Goal: Task Accomplishment & Management: Manage account settings

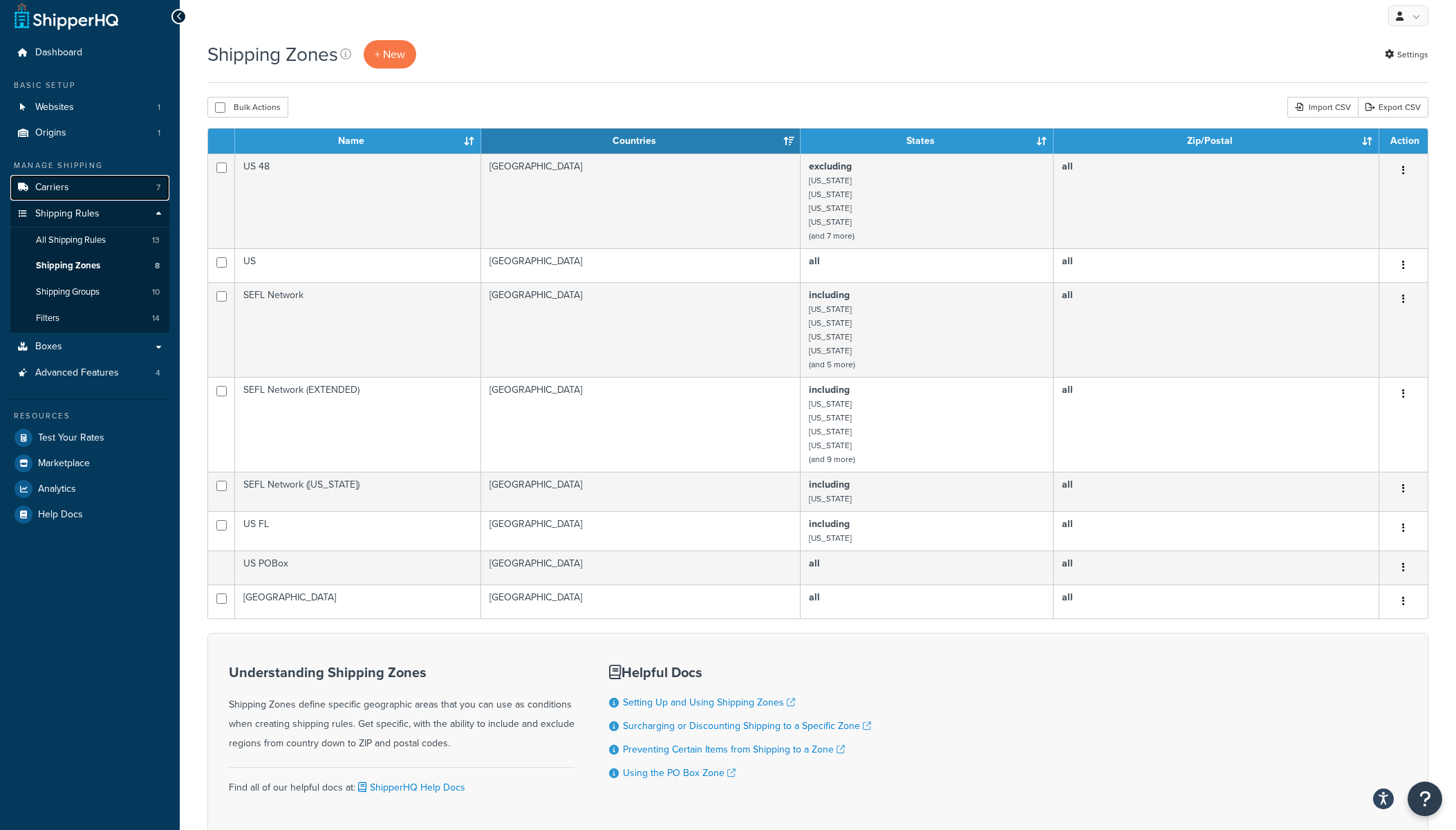
click at [71, 184] on link "Carriers 7" at bounding box center [89, 188] width 159 height 26
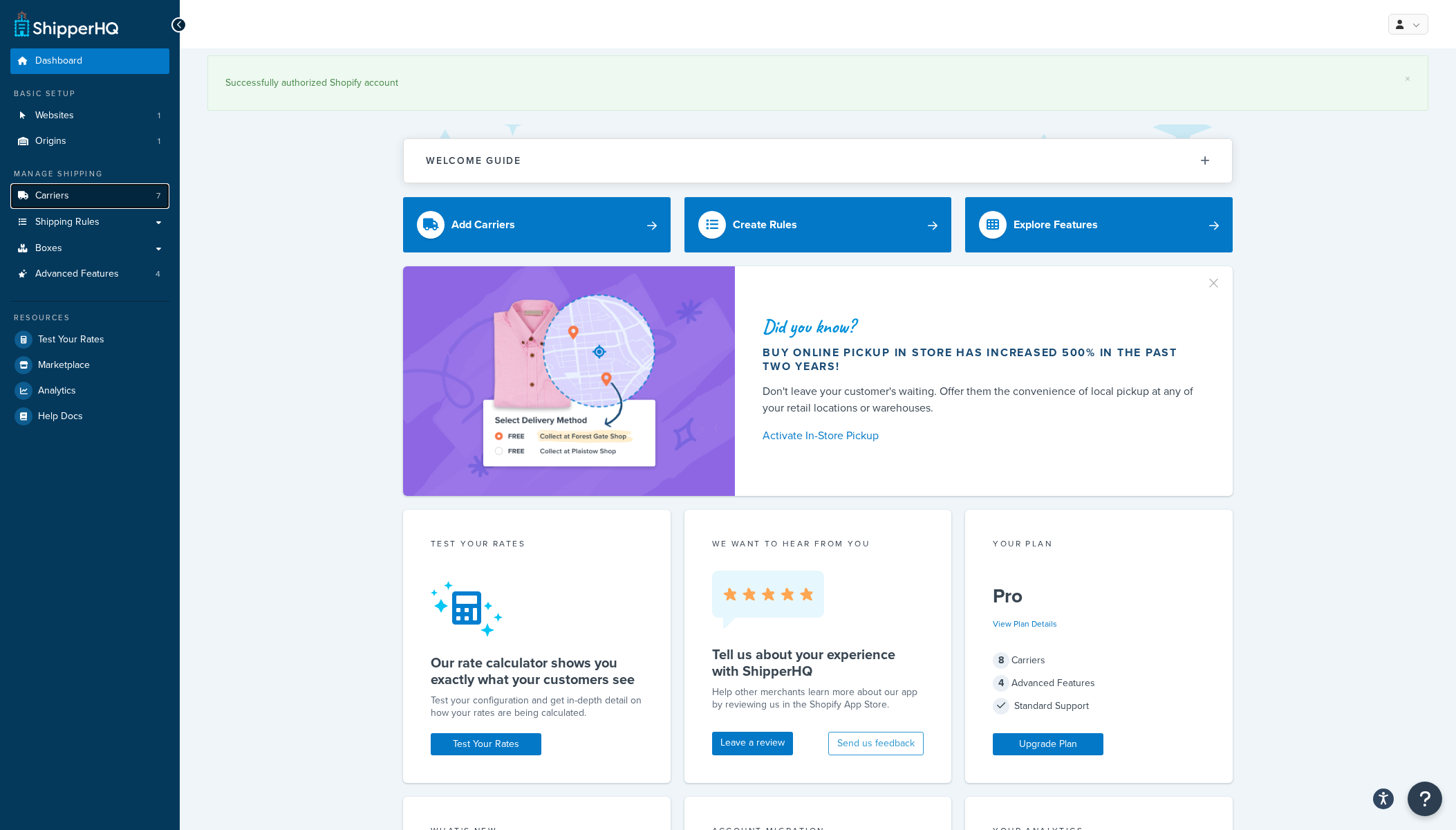
click at [84, 197] on link "Carriers 7" at bounding box center [89, 197] width 159 height 26
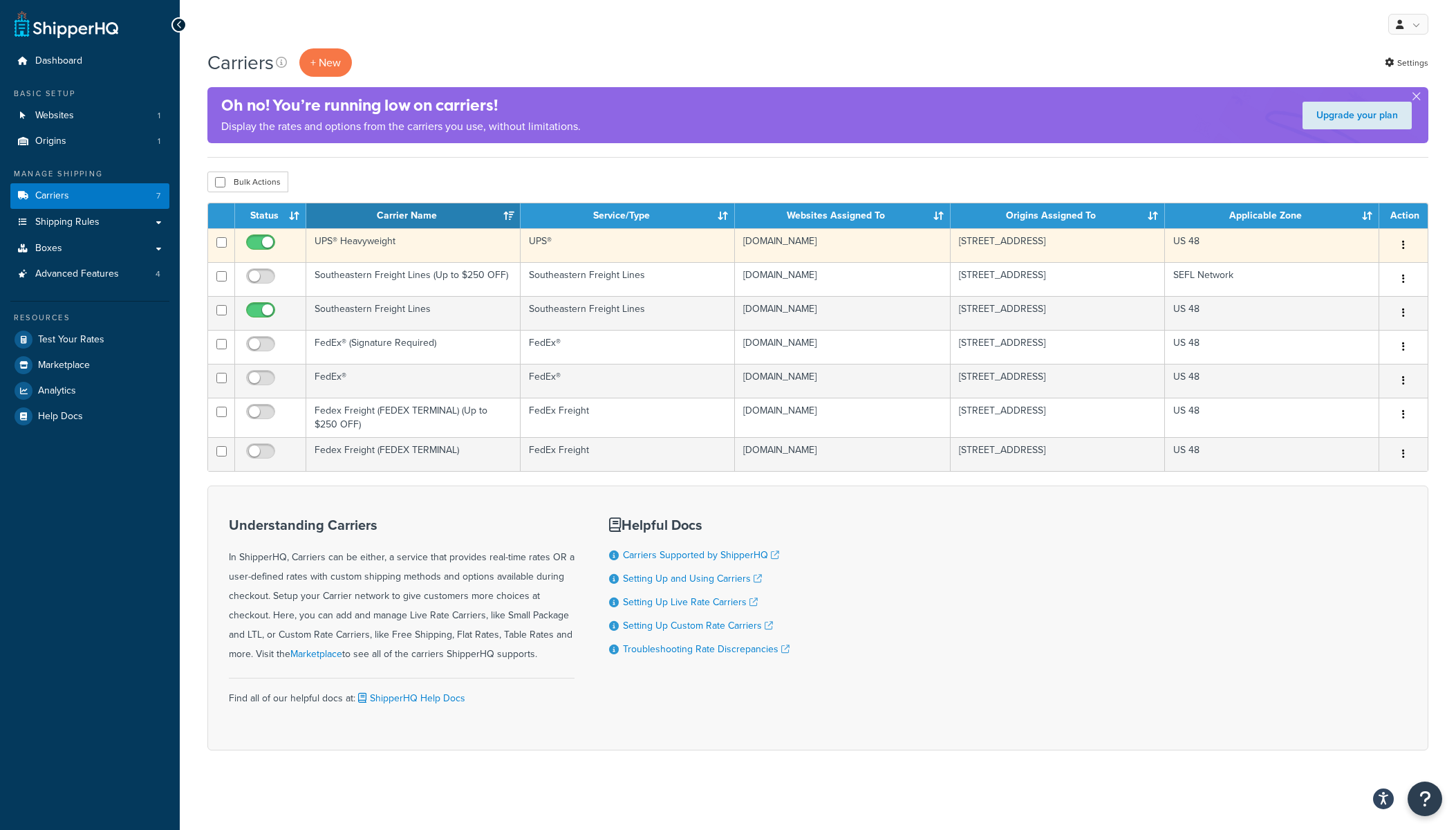
click at [381, 243] on td "UPS® Heavyweight" at bounding box center [414, 245] width 214 height 34
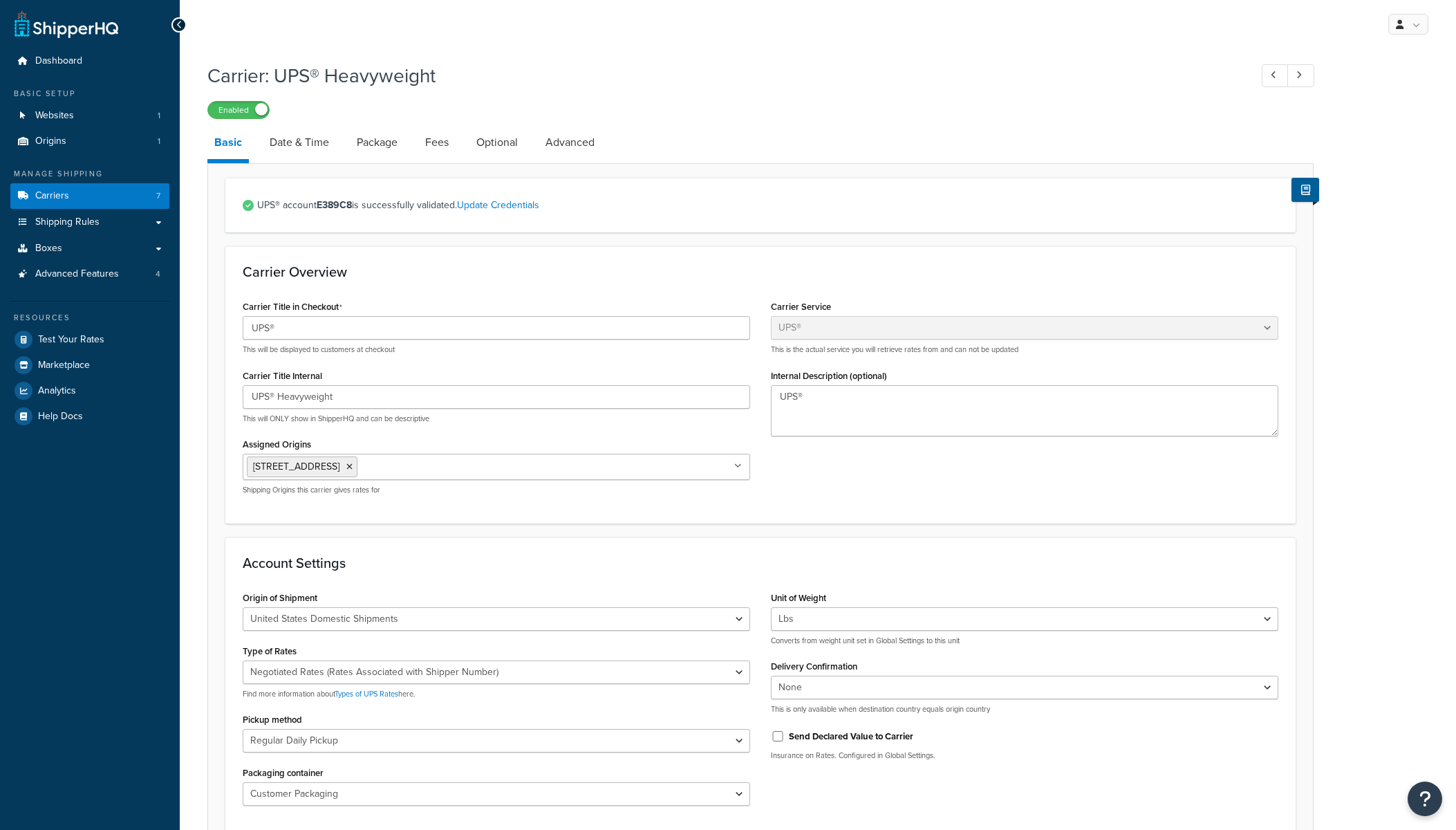
select select "ups"
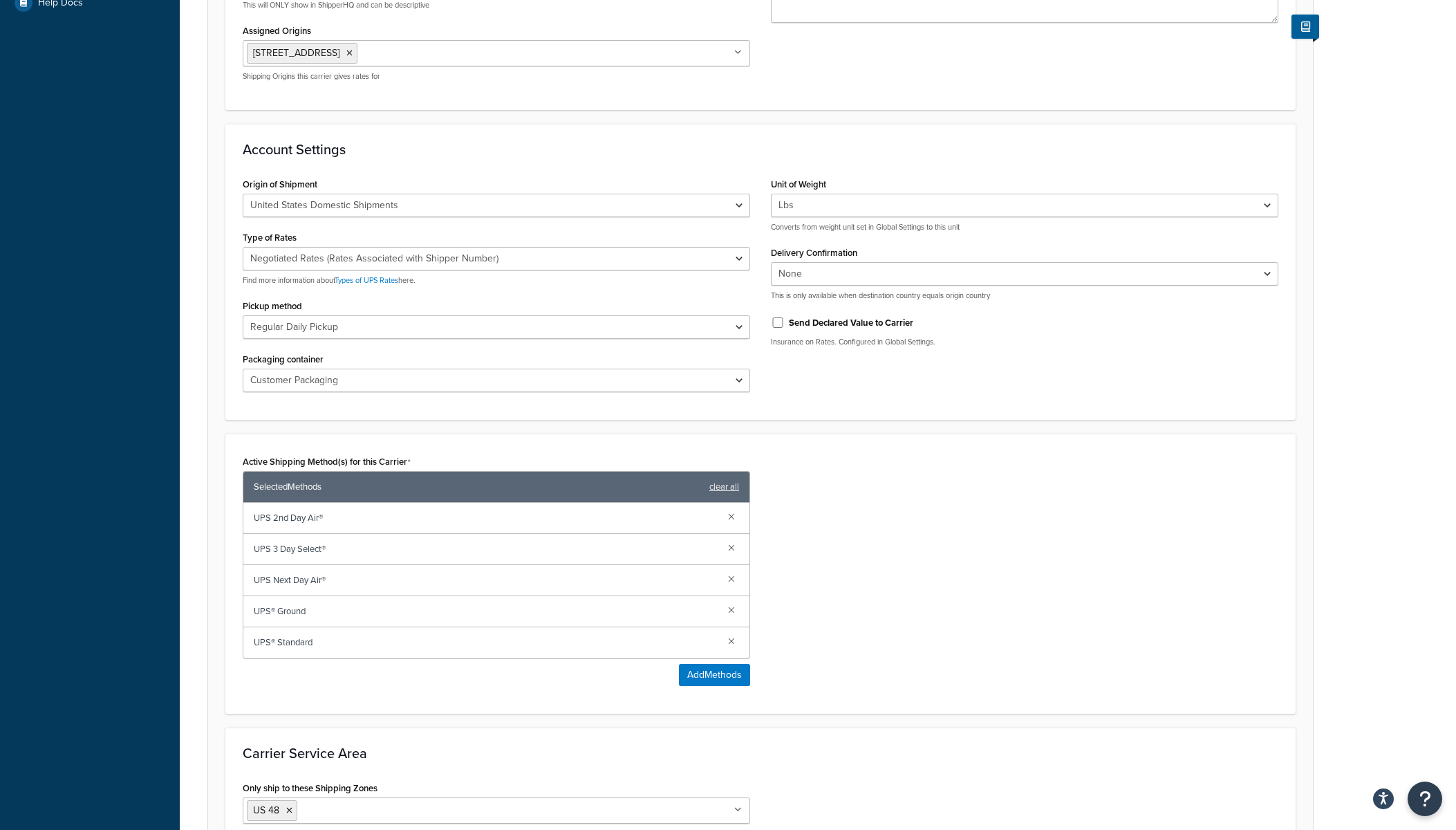
scroll to position [448, 0]
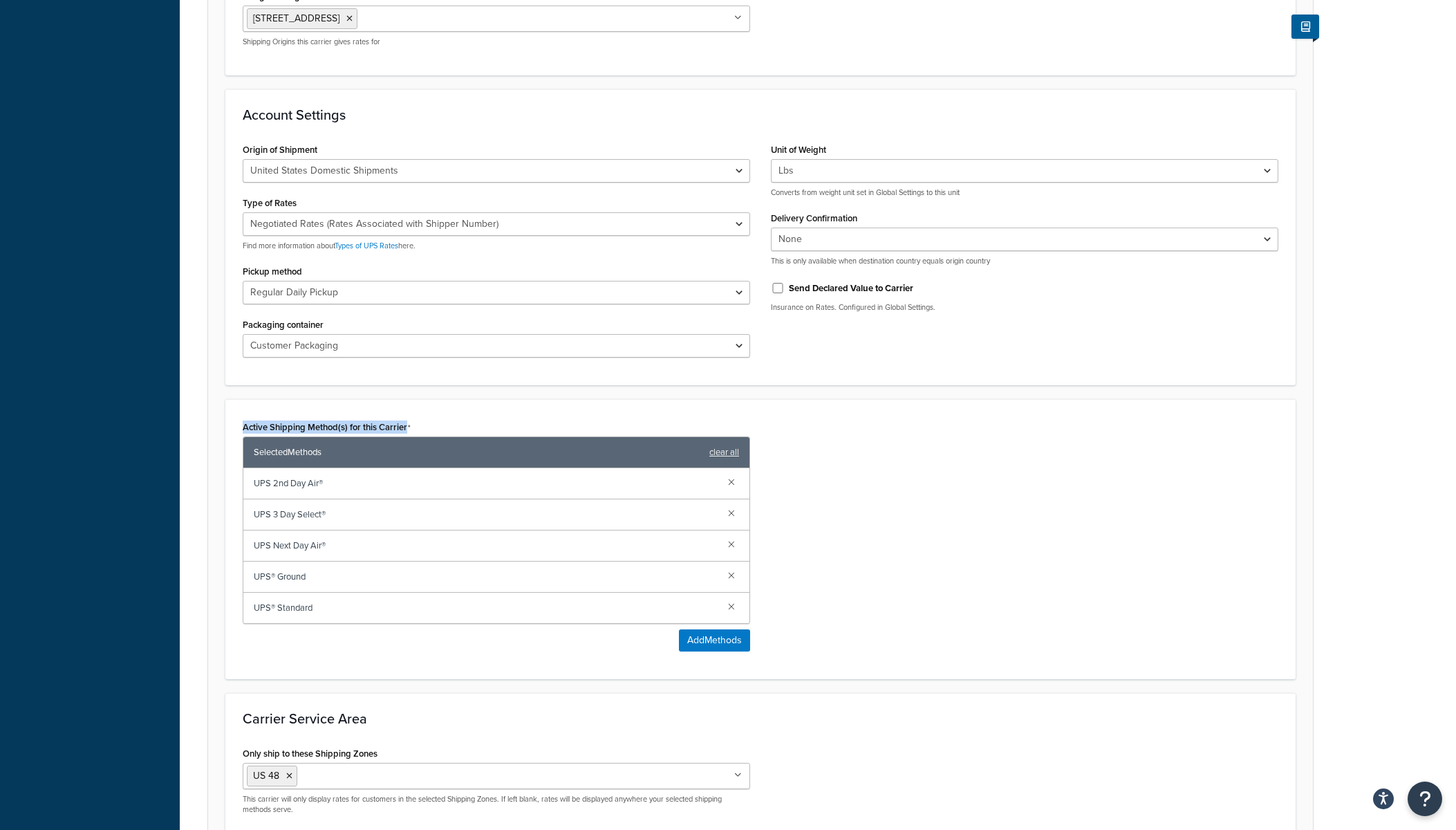
drag, startPoint x: 241, startPoint y: 428, endPoint x: 420, endPoint y: 429, distance: 179.0
click at [420, 429] on div "Active Shipping Method(s) for this Carrier Selected Methods clear all UPS 2nd D…" at bounding box center [497, 539] width 528 height 245
click at [420, 429] on div "Active Shipping Method(s) for this Carrier Selected Methods clear all UPS 2nd D…" at bounding box center [496, 520] width 507 height 207
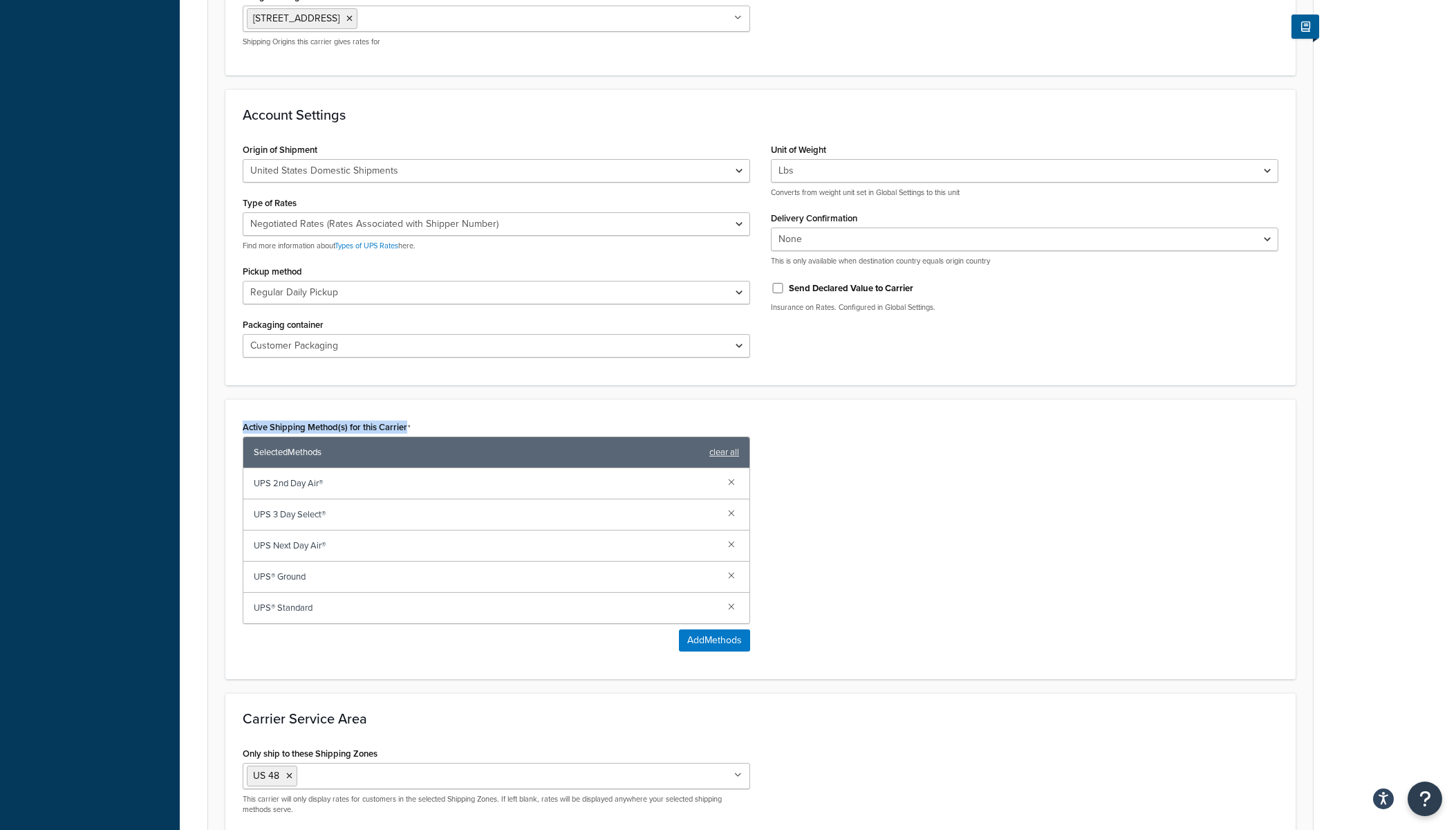
click at [387, 429] on label "Active Shipping Method(s) for this Carrier" at bounding box center [326, 427] width 168 height 11
drag, startPoint x: 276, startPoint y: 484, endPoint x: 383, endPoint y: 486, distance: 107.0
click at [383, 486] on span "UPS 2nd Day Air®" at bounding box center [486, 483] width 464 height 19
drag, startPoint x: 383, startPoint y: 486, endPoint x: 284, endPoint y: 486, distance: 99.0
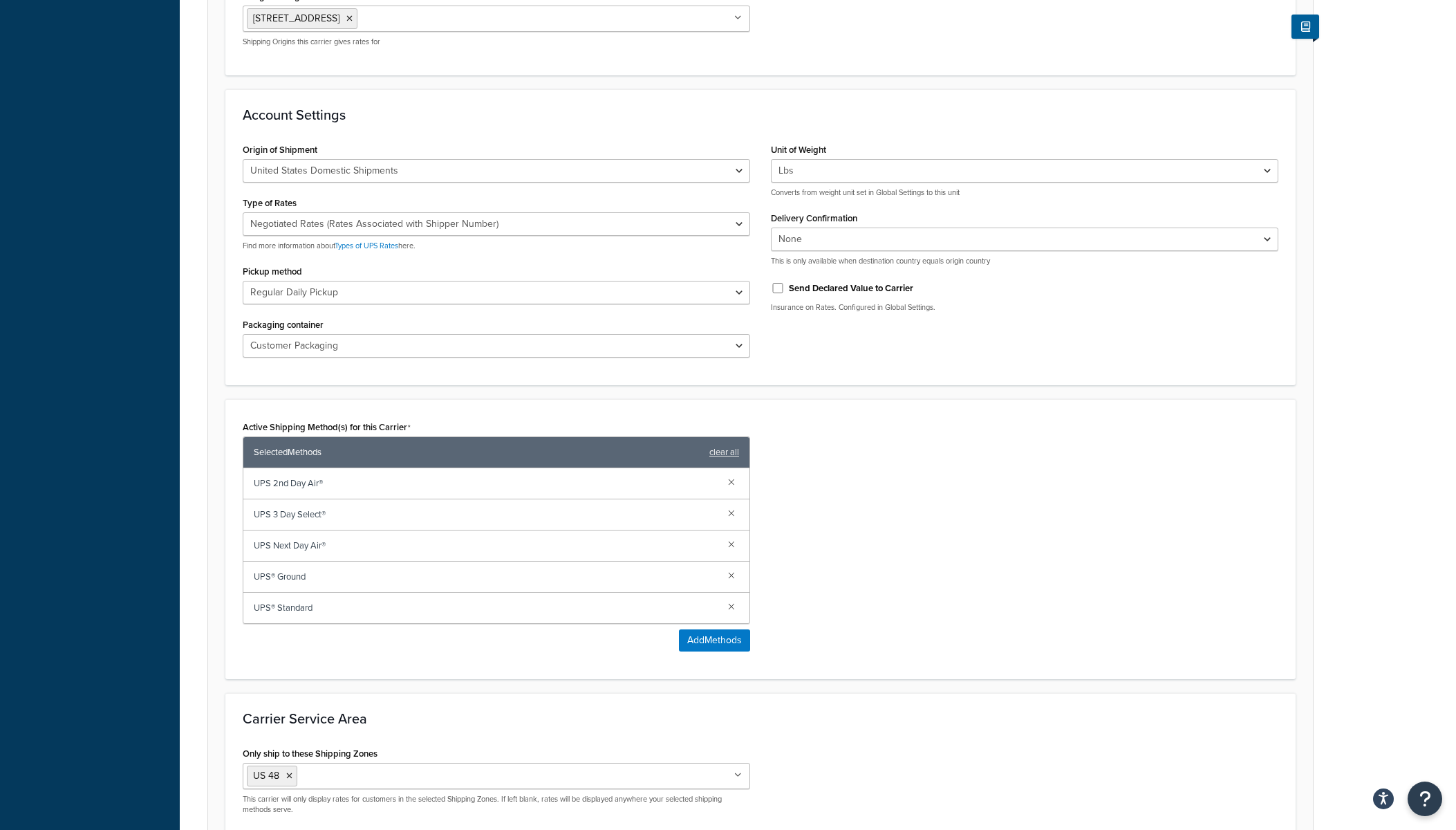
click at [370, 486] on span "UPS 2nd Day Air®" at bounding box center [486, 483] width 464 height 19
drag, startPoint x: 258, startPoint y: 489, endPoint x: 314, endPoint y: 486, distance: 56.1
click at [314, 486] on span "UPS 2nd Day Air®" at bounding box center [486, 483] width 464 height 19
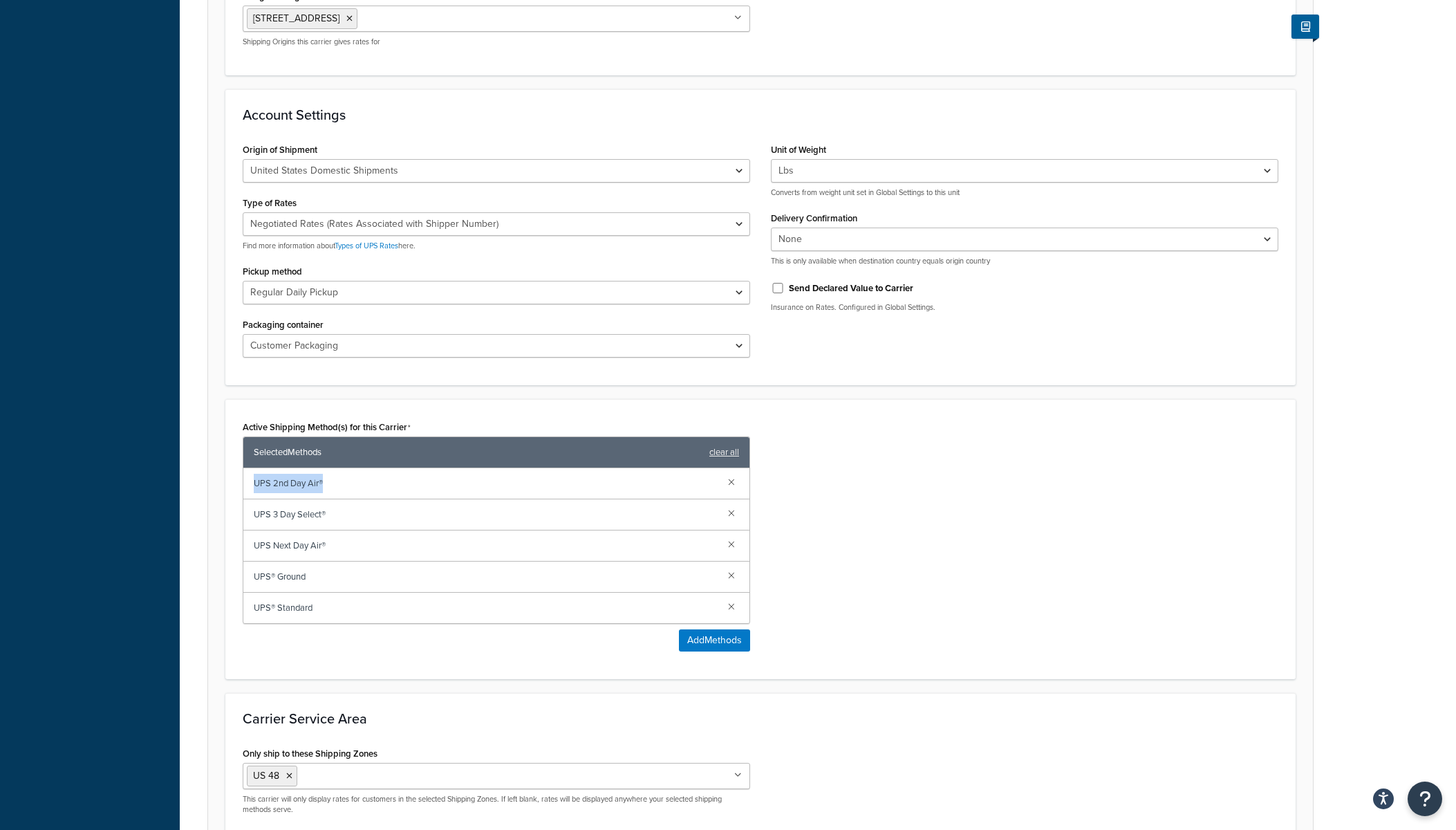
click at [314, 486] on span "UPS 2nd Day Air®" at bounding box center [486, 483] width 464 height 19
click at [281, 486] on span "UPS 2nd Day Air®" at bounding box center [486, 483] width 464 height 19
drag, startPoint x: 250, startPoint y: 515, endPoint x: 336, endPoint y: 515, distance: 86.0
click at [336, 515] on div "UPS 3 Day Select®" at bounding box center [496, 515] width 506 height 31
click at [336, 515] on span "UPS 3 Day Select®" at bounding box center [486, 514] width 464 height 19
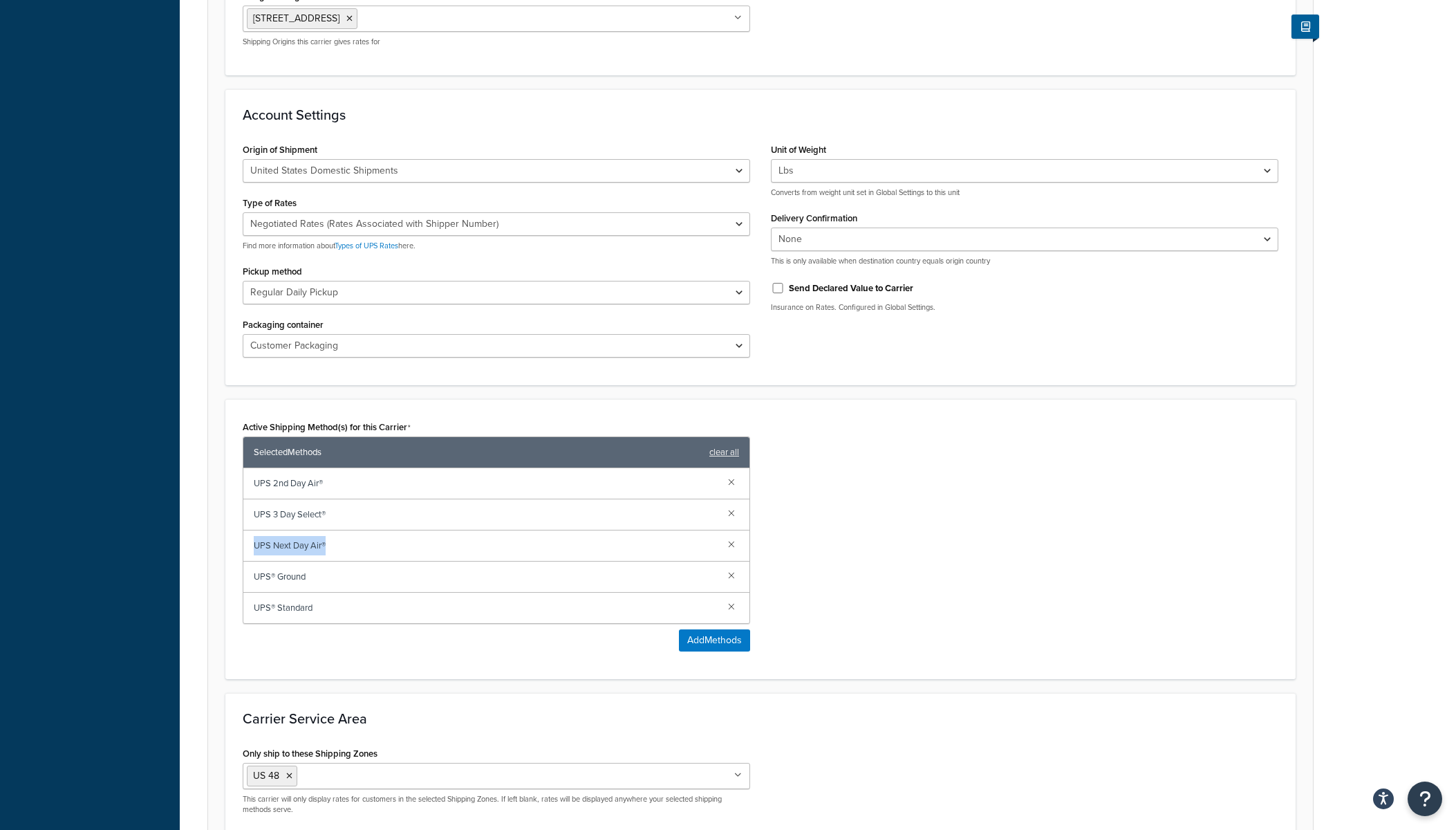
drag, startPoint x: 254, startPoint y: 546, endPoint x: 348, endPoint y: 553, distance: 94.3
click at [347, 551] on div "UPS Next Day Air®" at bounding box center [496, 546] width 506 height 31
click at [348, 553] on span "UPS Next Day Air®" at bounding box center [486, 546] width 464 height 19
drag, startPoint x: 250, startPoint y: 579, endPoint x: 330, endPoint y: 579, distance: 80.0
click at [330, 579] on div "UPS® Ground" at bounding box center [496, 577] width 506 height 31
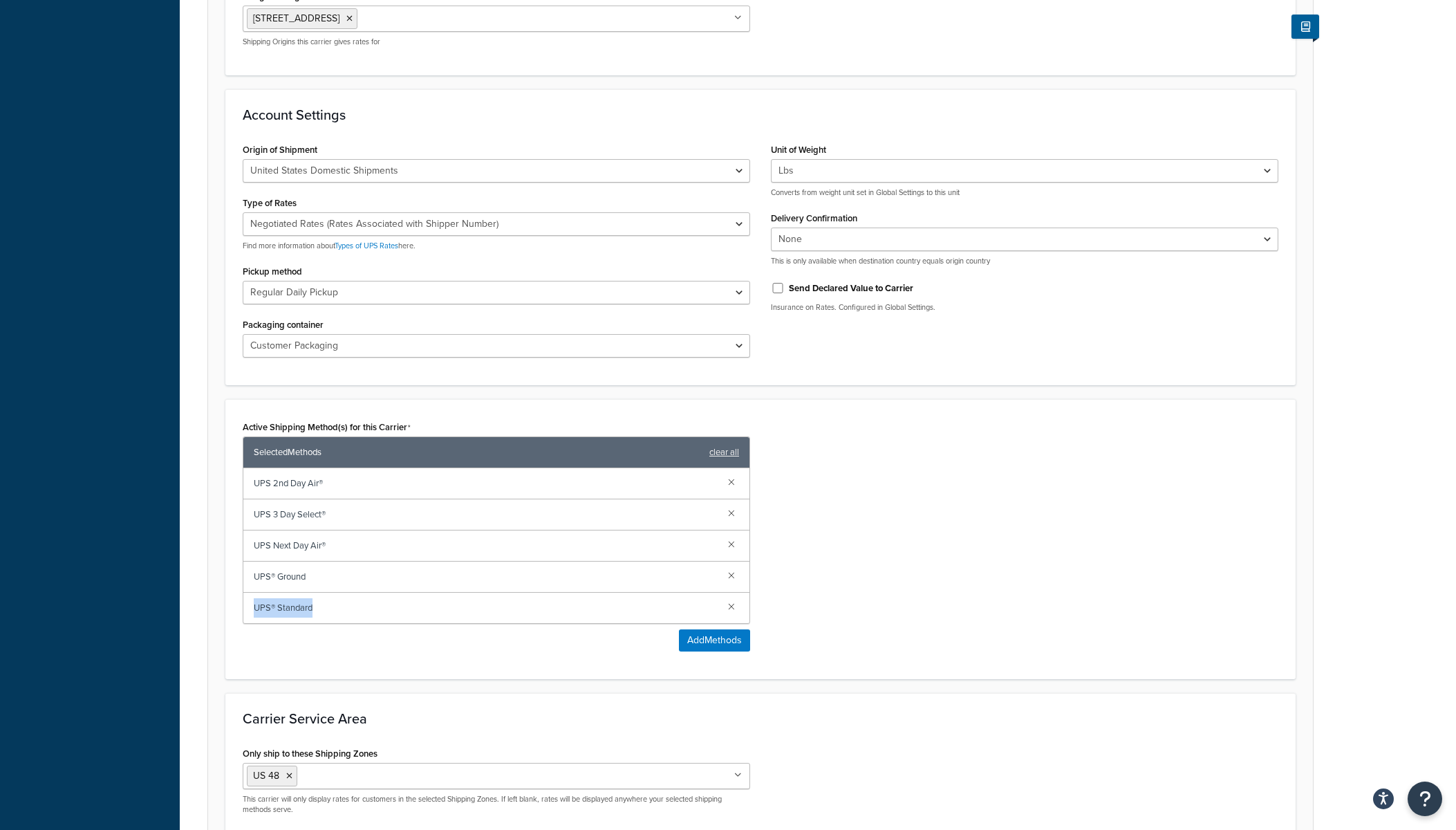
drag, startPoint x: 252, startPoint y: 608, endPoint x: 356, endPoint y: 608, distance: 104.0
click at [356, 608] on div "UPS® Standard" at bounding box center [496, 608] width 506 height 30
click at [356, 608] on span "UPS® Standard" at bounding box center [486, 608] width 464 height 19
drag, startPoint x: 262, startPoint y: 481, endPoint x: 320, endPoint y: 485, distance: 58.1
click at [320, 485] on div "UPS 2nd Day Air®" at bounding box center [496, 483] width 506 height 31
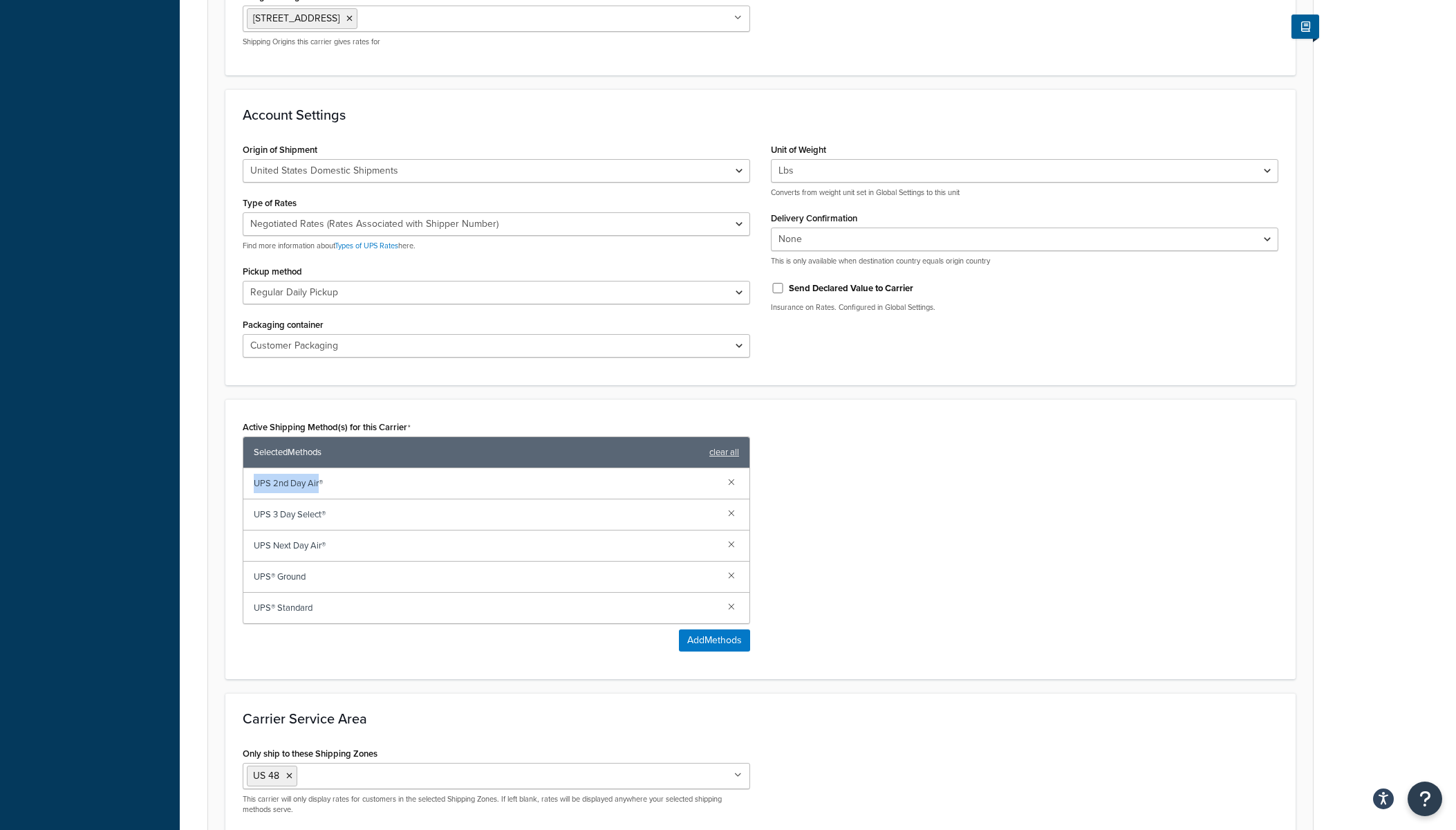
copy span "UPS 2nd Day Air"
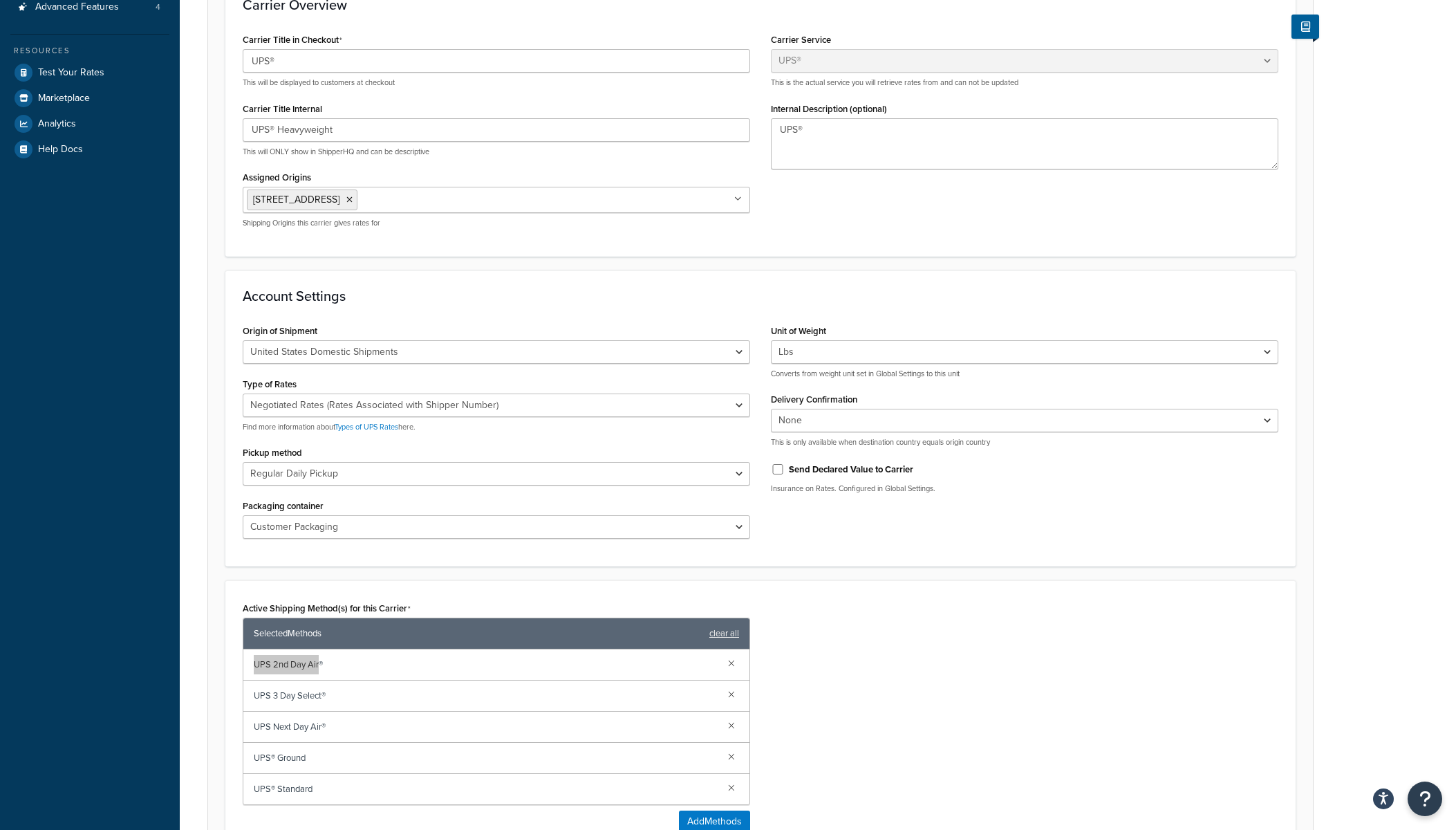
scroll to position [272, 0]
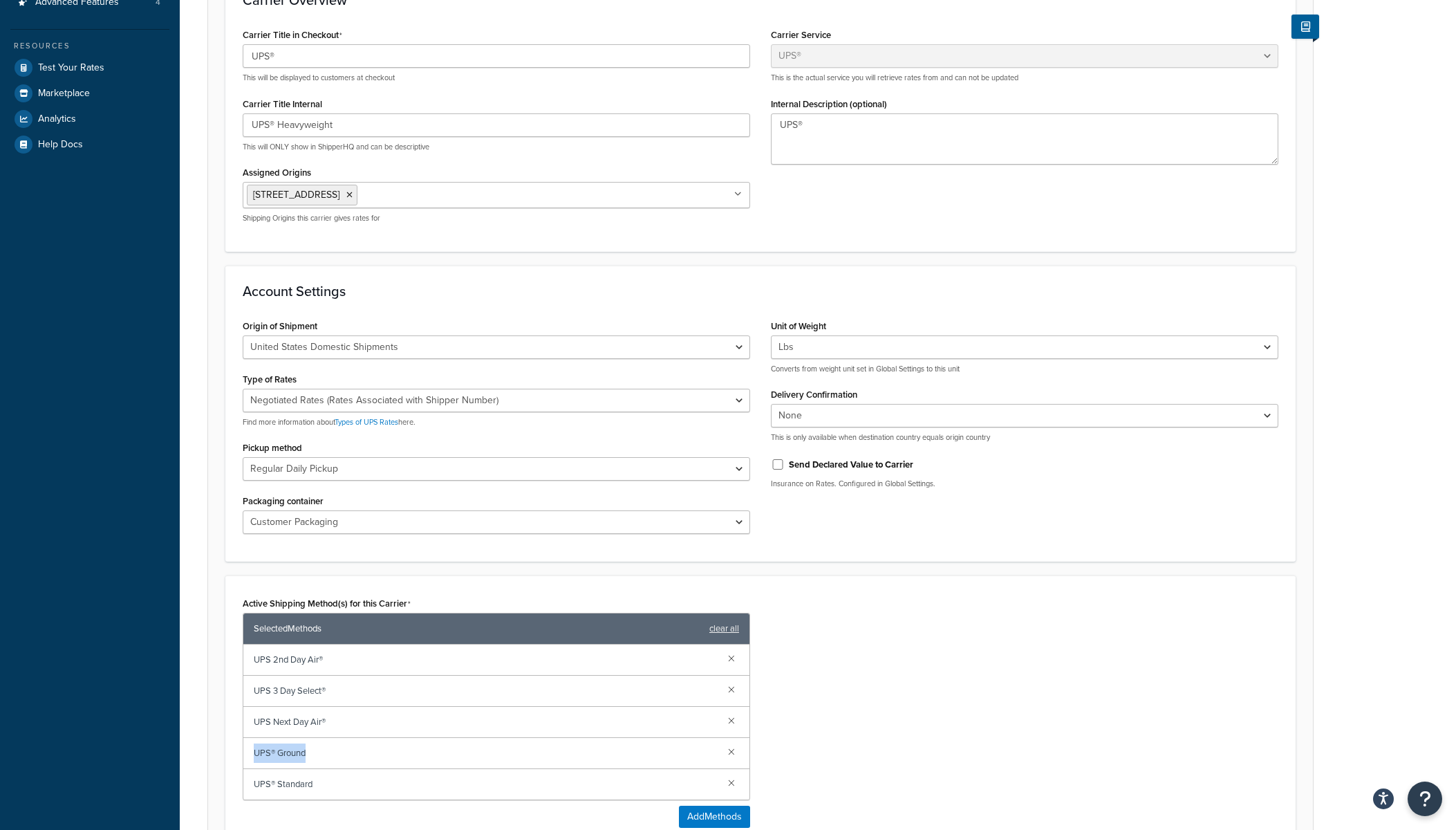
drag, startPoint x: 253, startPoint y: 754, endPoint x: 317, endPoint y: 754, distance: 64.0
click at [317, 754] on span "UPS® Ground" at bounding box center [486, 753] width 464 height 19
copy span "UPS® Ground"
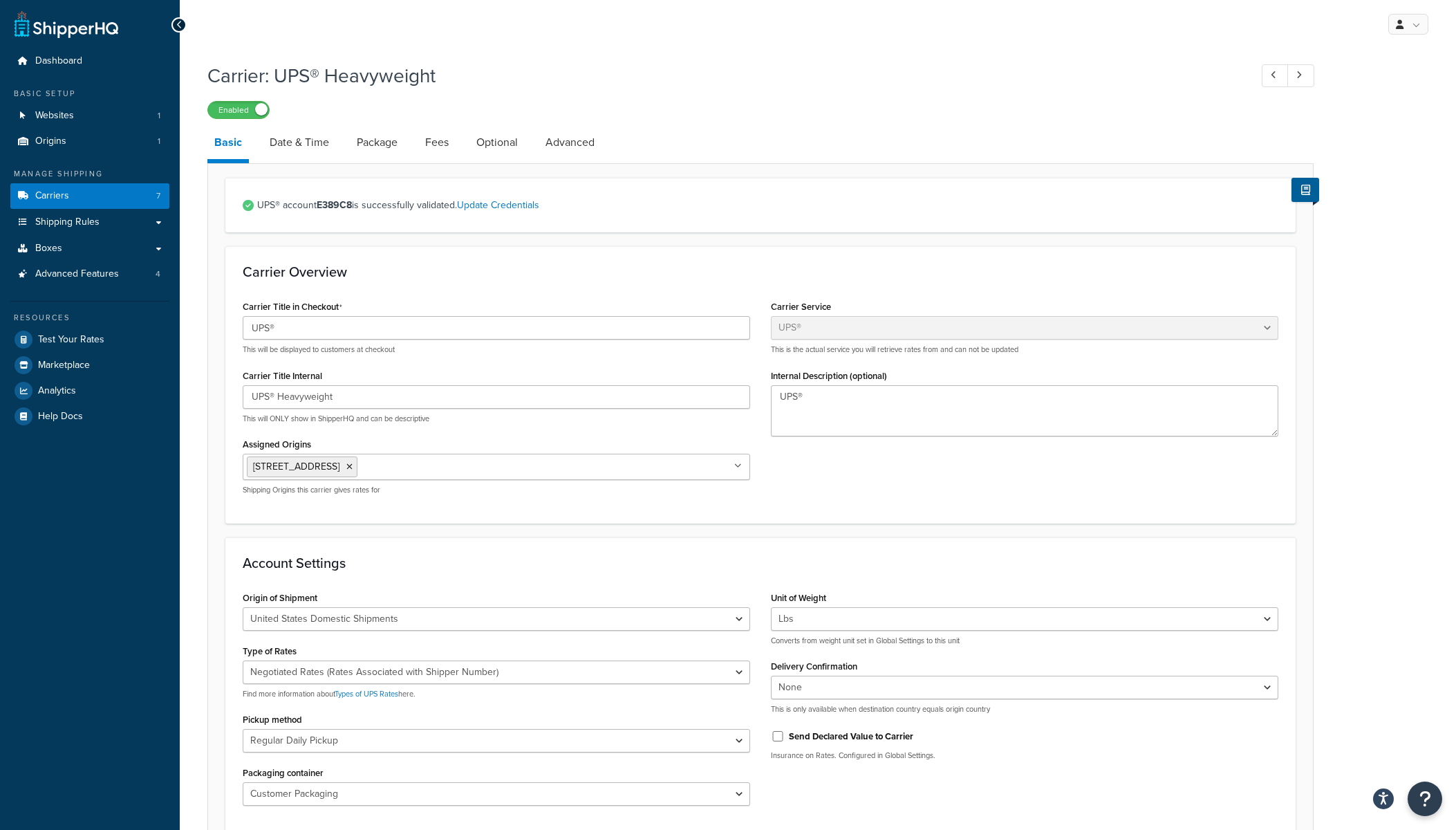
click at [343, 76] on h1 "Carrier: UPS® Heavyweight" at bounding box center [722, 75] width 1029 height 27
copy h1 "Heavyweight"
drag, startPoint x: 257, startPoint y: 375, endPoint x: 352, endPoint y: 375, distance: 95.0
click at [352, 375] on div "Carrier Title in Checkout UPS® This will be displayed to customers at checkout …" at bounding box center [497, 401] width 528 height 209
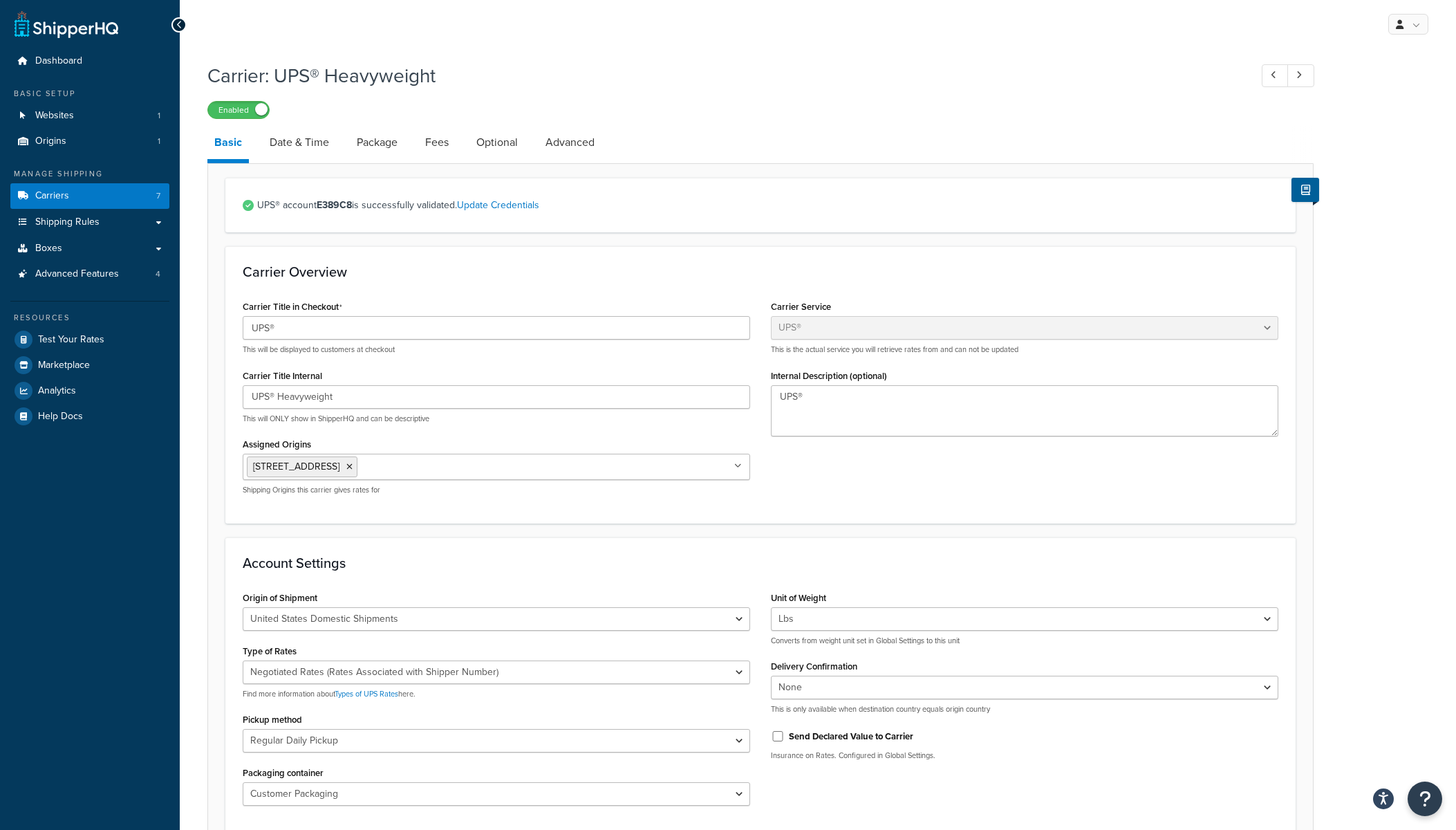
click at [352, 375] on div "Carrier Title Internal UPS® Heavyweight This will ONLY show in ShipperHQ and ca…" at bounding box center [496, 394] width 507 height 58
click at [319, 395] on input "UPS® Heavyweight" at bounding box center [496, 397] width 507 height 24
click at [273, 406] on input "UPS® Heavyweight" at bounding box center [496, 397] width 507 height 24
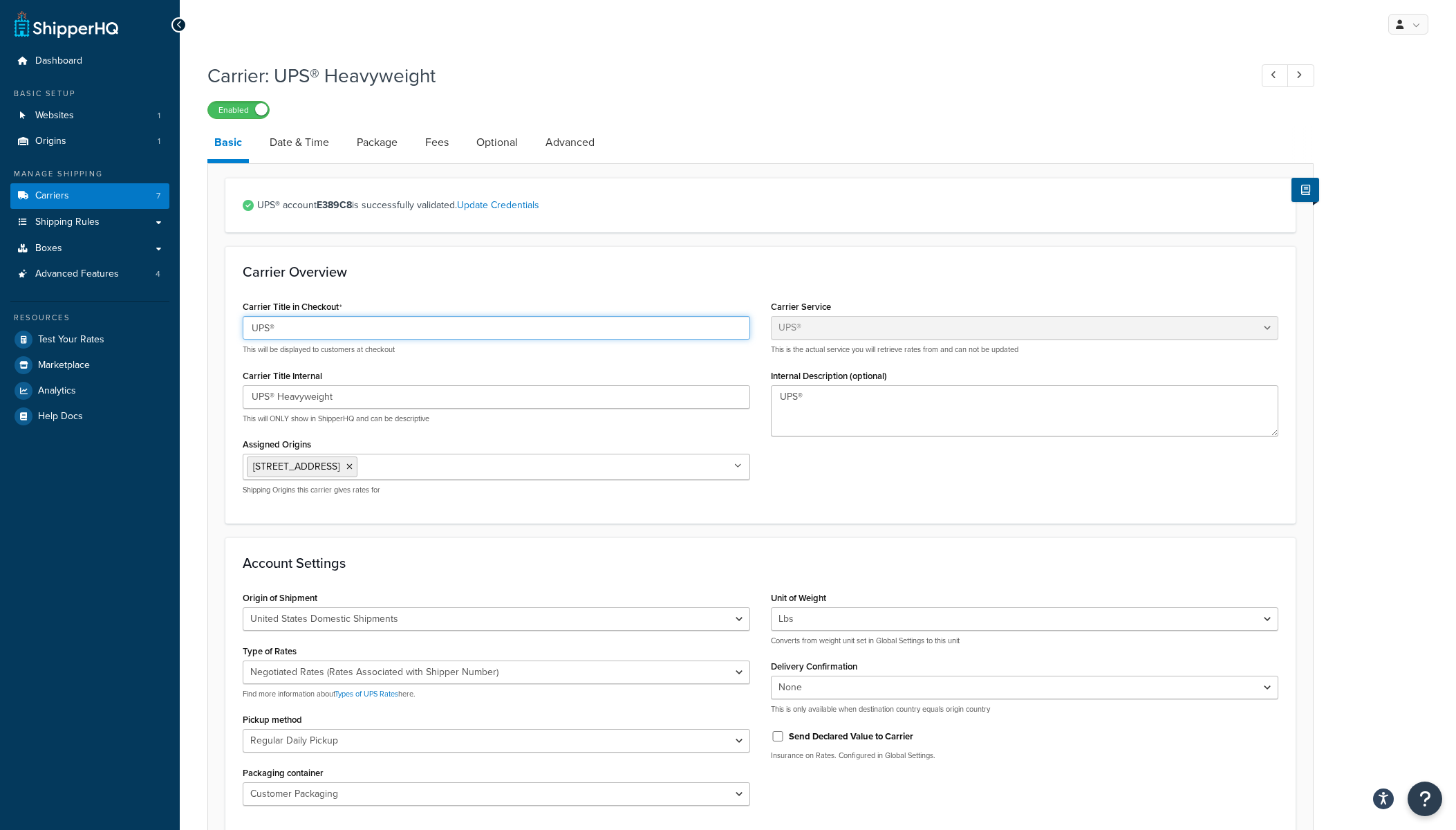
drag, startPoint x: 252, startPoint y: 330, endPoint x: 297, endPoint y: 329, distance: 45.0
click at [297, 329] on input "UPS®" at bounding box center [496, 328] width 507 height 24
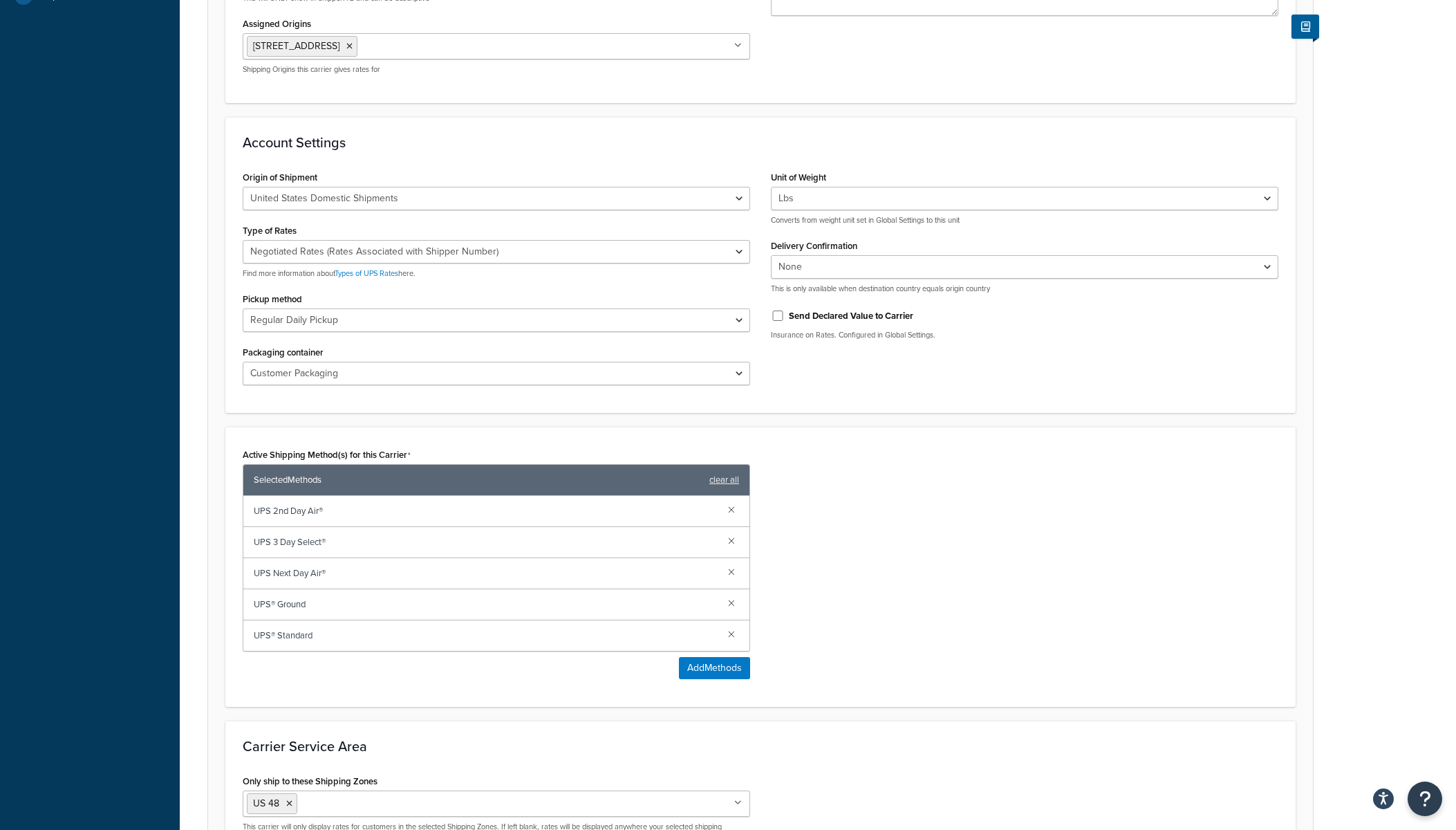
scroll to position [425, 0]
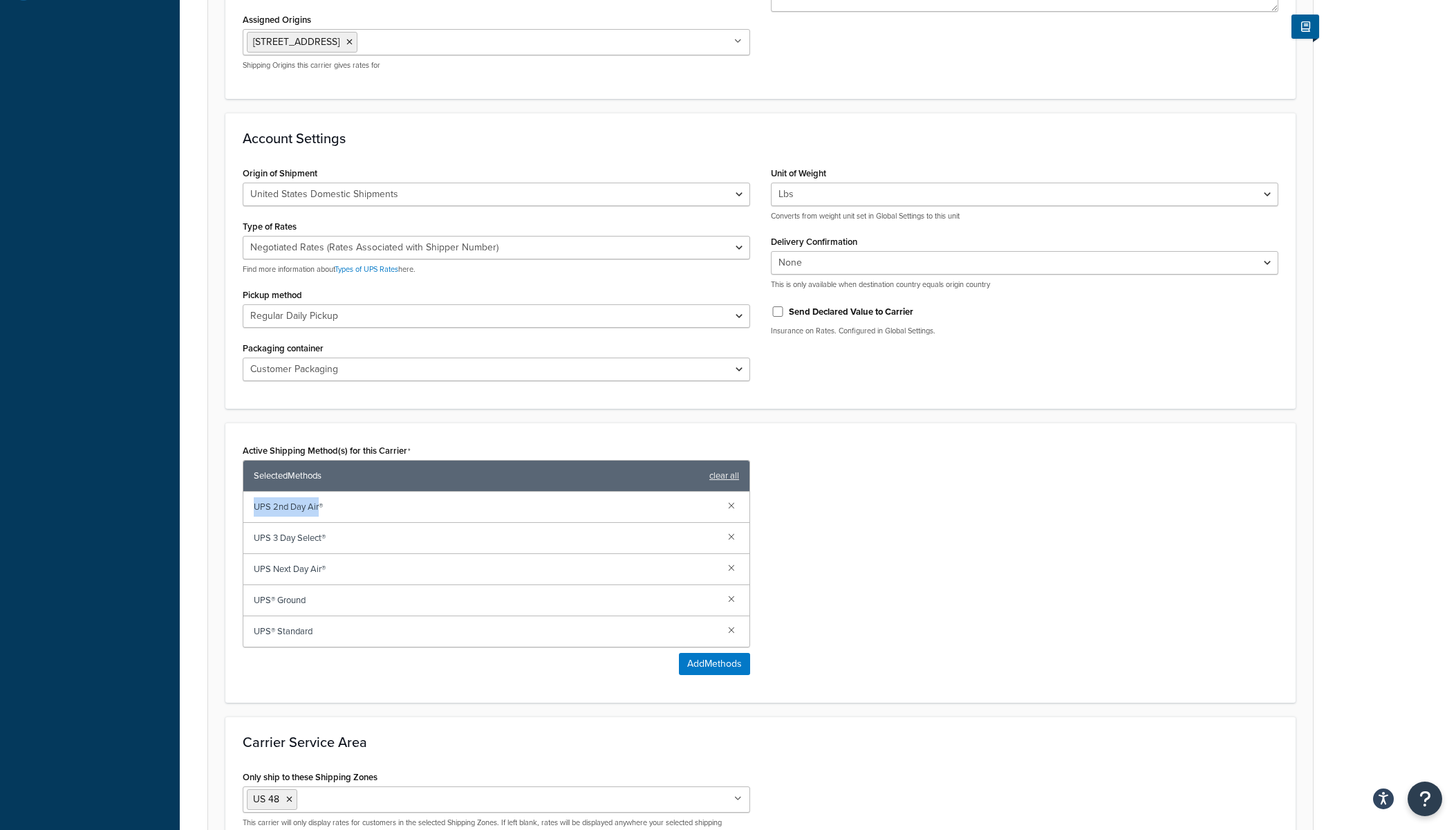
drag, startPoint x: 255, startPoint y: 508, endPoint x: 319, endPoint y: 510, distance: 64.0
click at [319, 510] on span "UPS 2nd Day Air®" at bounding box center [486, 507] width 464 height 19
copy span "UPS 2nd Day Air"
drag, startPoint x: 253, startPoint y: 537, endPoint x: 322, endPoint y: 538, distance: 69.0
click at [322, 538] on div "UPS 3 Day Select®" at bounding box center [496, 538] width 506 height 31
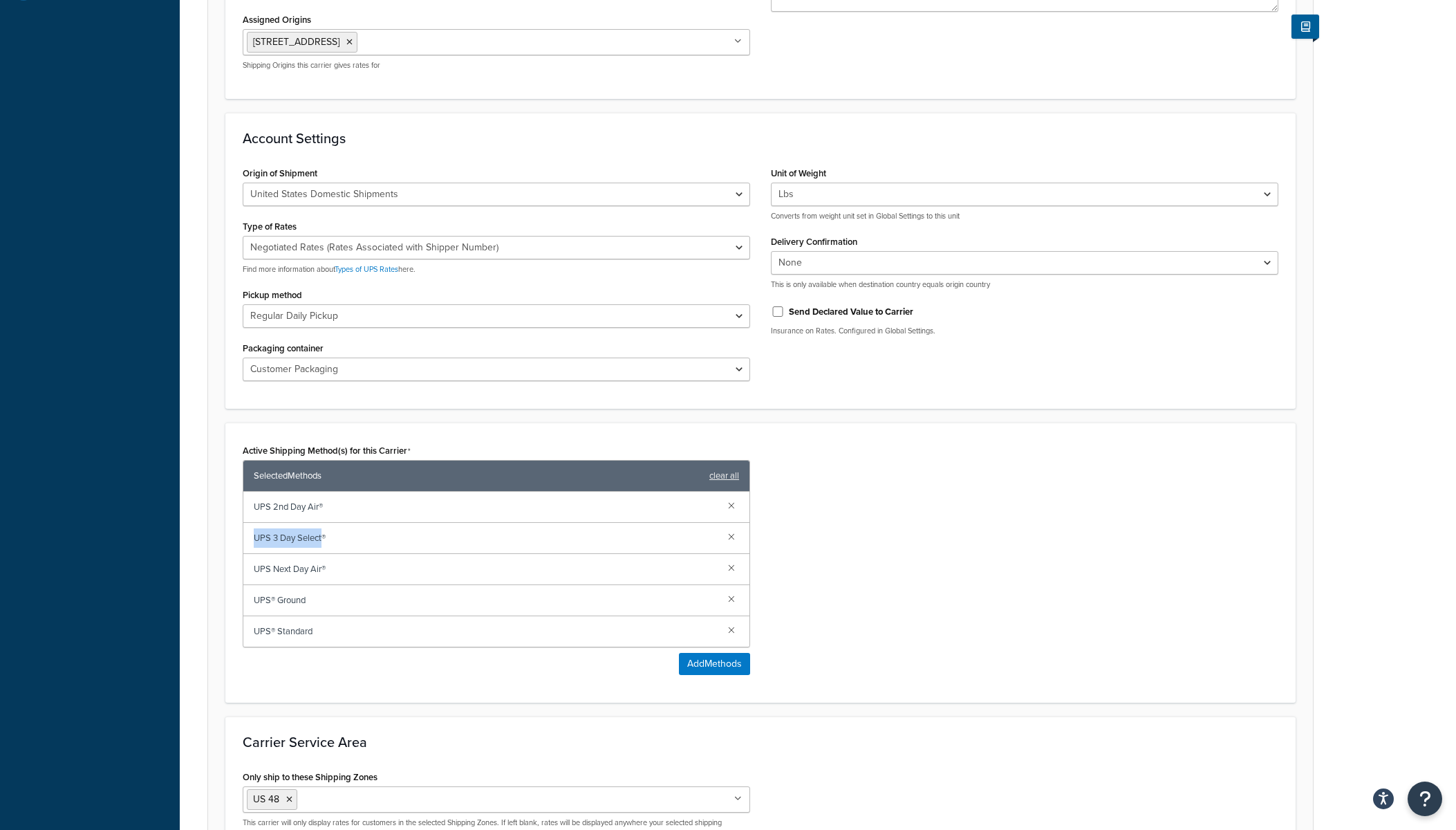
copy span "UPS 3 Day Select"
drag, startPoint x: 256, startPoint y: 572, endPoint x: 322, endPoint y: 572, distance: 66.0
click at [322, 572] on span "UPS Next Day Air®" at bounding box center [486, 569] width 464 height 19
copy span "UPS Next Day Air"
drag, startPoint x: 256, startPoint y: 633, endPoint x: 315, endPoint y: 631, distance: 59.0
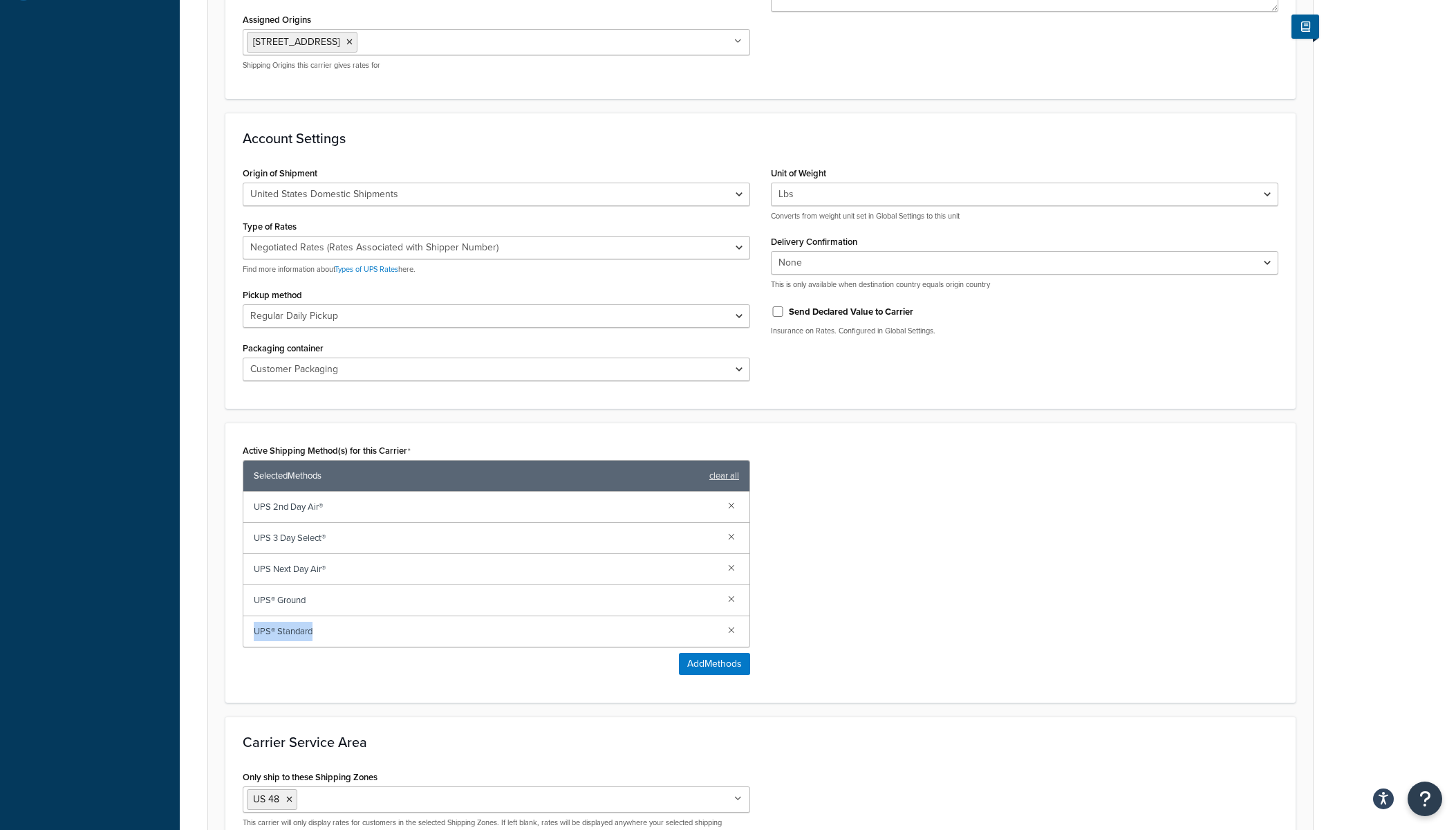
click at [315, 631] on span "UPS® Standard" at bounding box center [486, 631] width 464 height 19
copy span "UPS® Standard"
click at [301, 595] on span "UPS® Ground" at bounding box center [486, 600] width 464 height 19
drag, startPoint x: 264, startPoint y: 599, endPoint x: 349, endPoint y: 602, distance: 85.1
click at [349, 602] on div "UPS® Ground" at bounding box center [496, 600] width 506 height 31
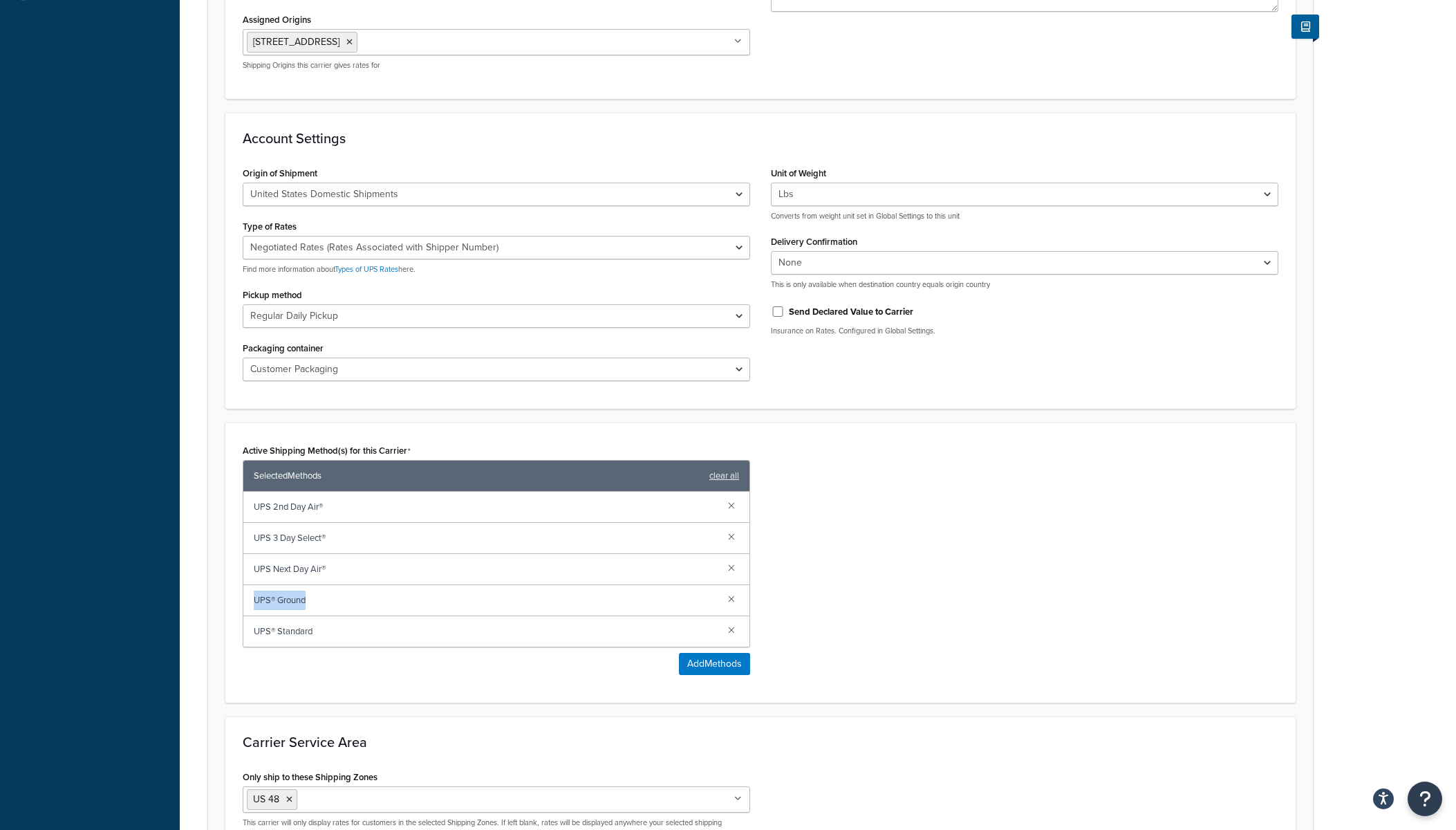
copy span "UPS® Ground"
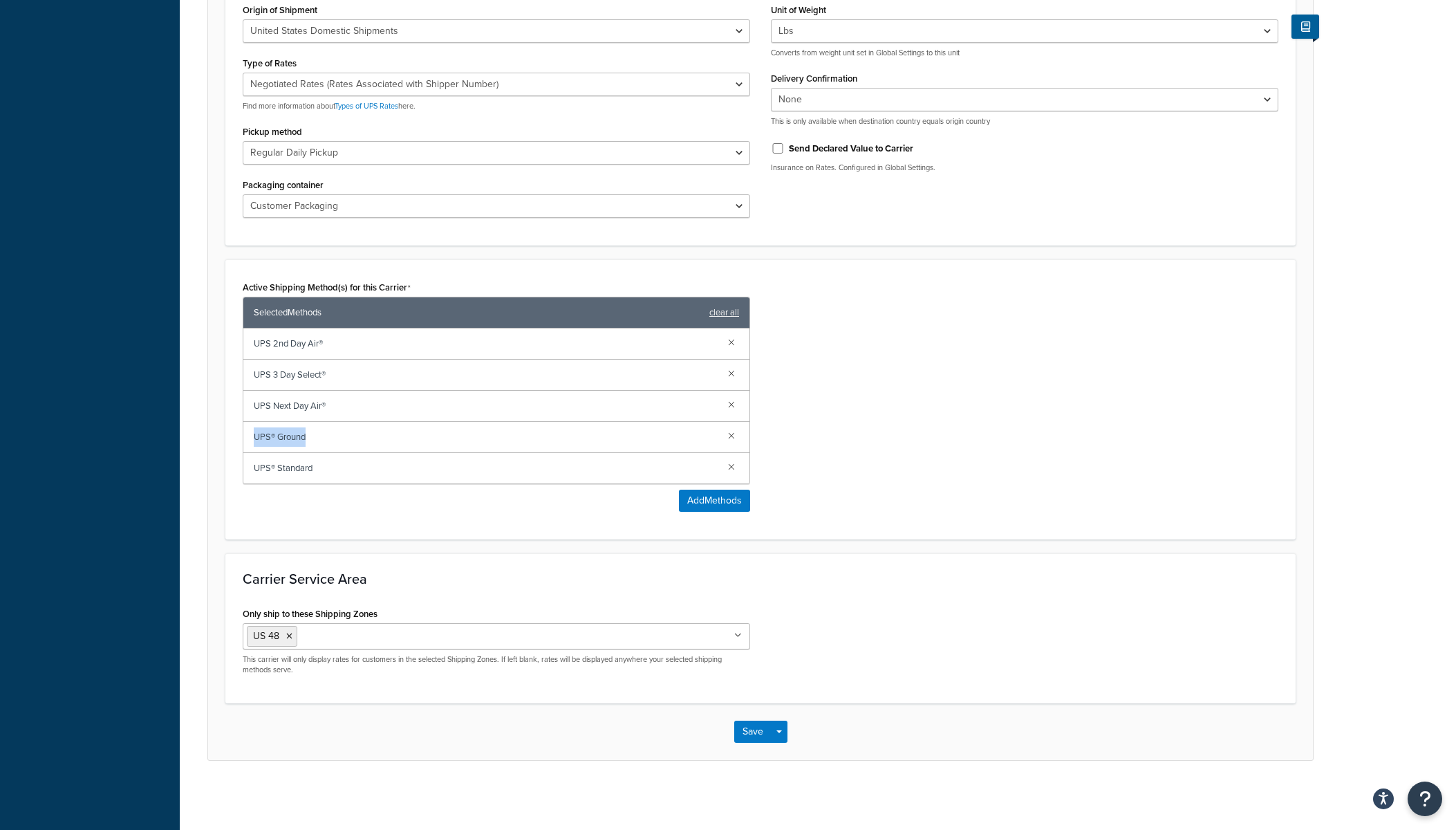
scroll to position [474, 0]
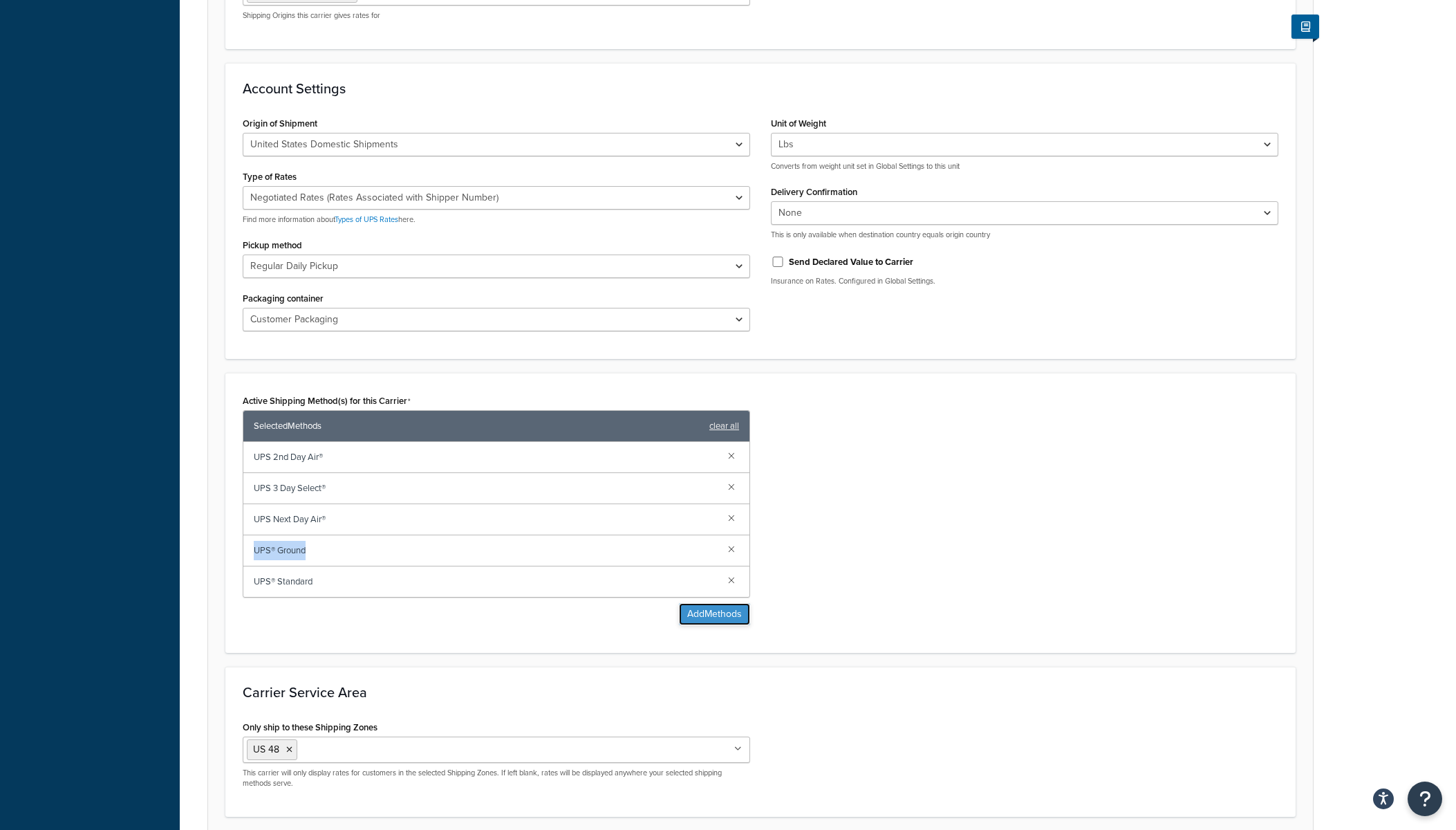
click at [715, 619] on button "Add Methods" at bounding box center [714, 614] width 71 height 22
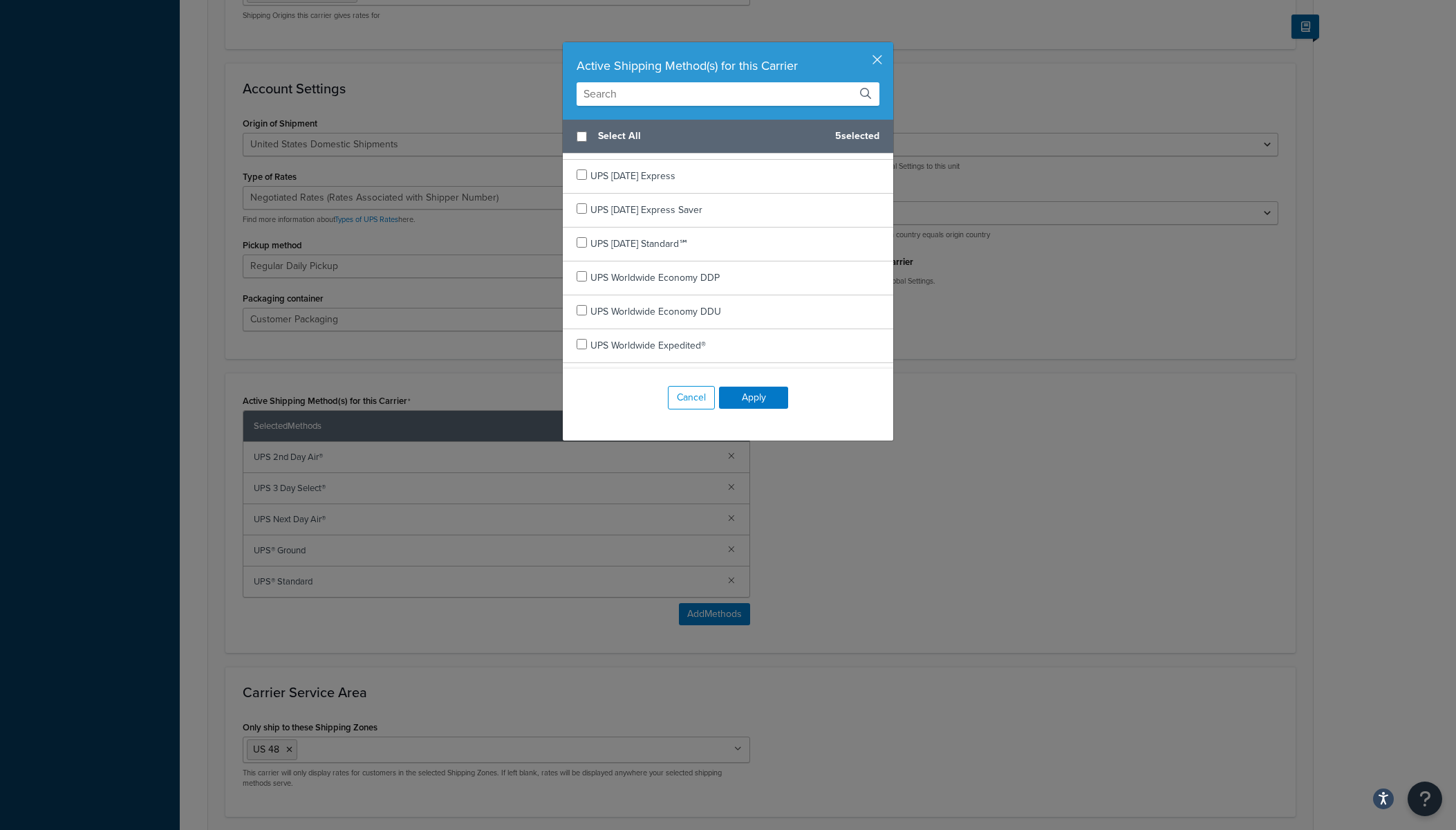
scroll to position [800, 0]
click at [687, 398] on button "Cancel" at bounding box center [691, 397] width 47 height 24
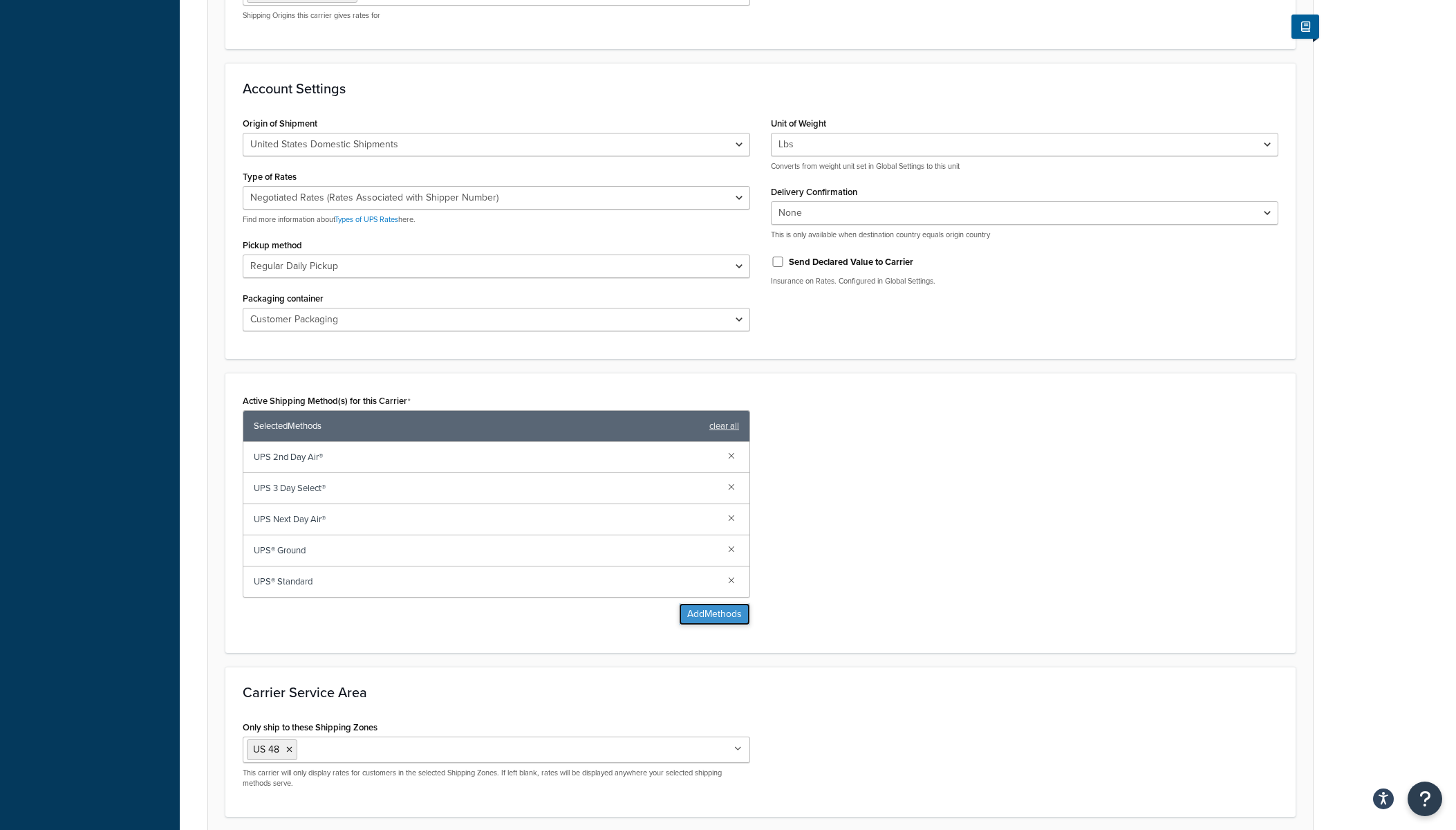
click at [713, 618] on button "Add Methods" at bounding box center [714, 614] width 71 height 22
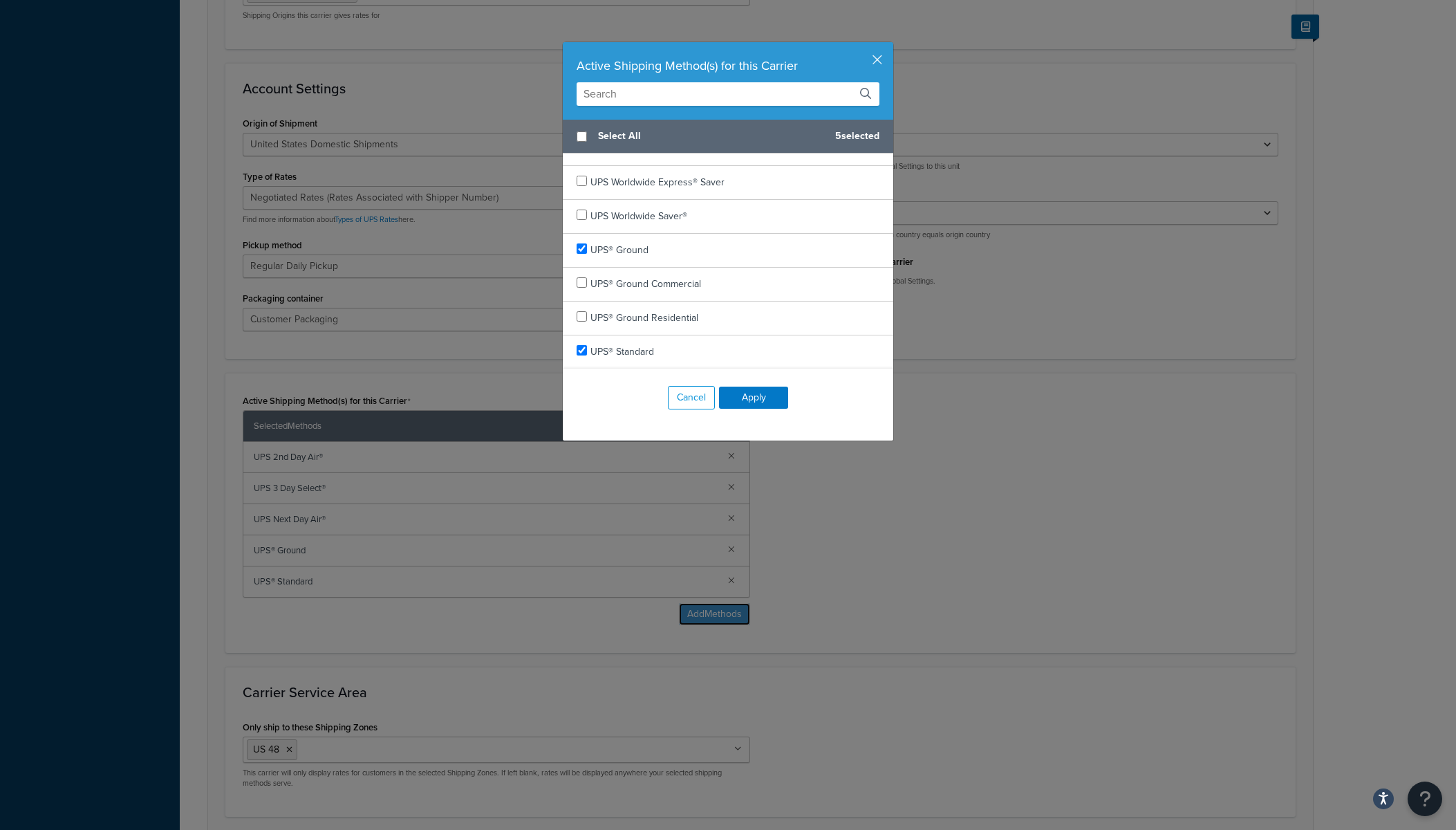
scroll to position [663, 0]
click at [696, 395] on button "Cancel" at bounding box center [691, 397] width 47 height 24
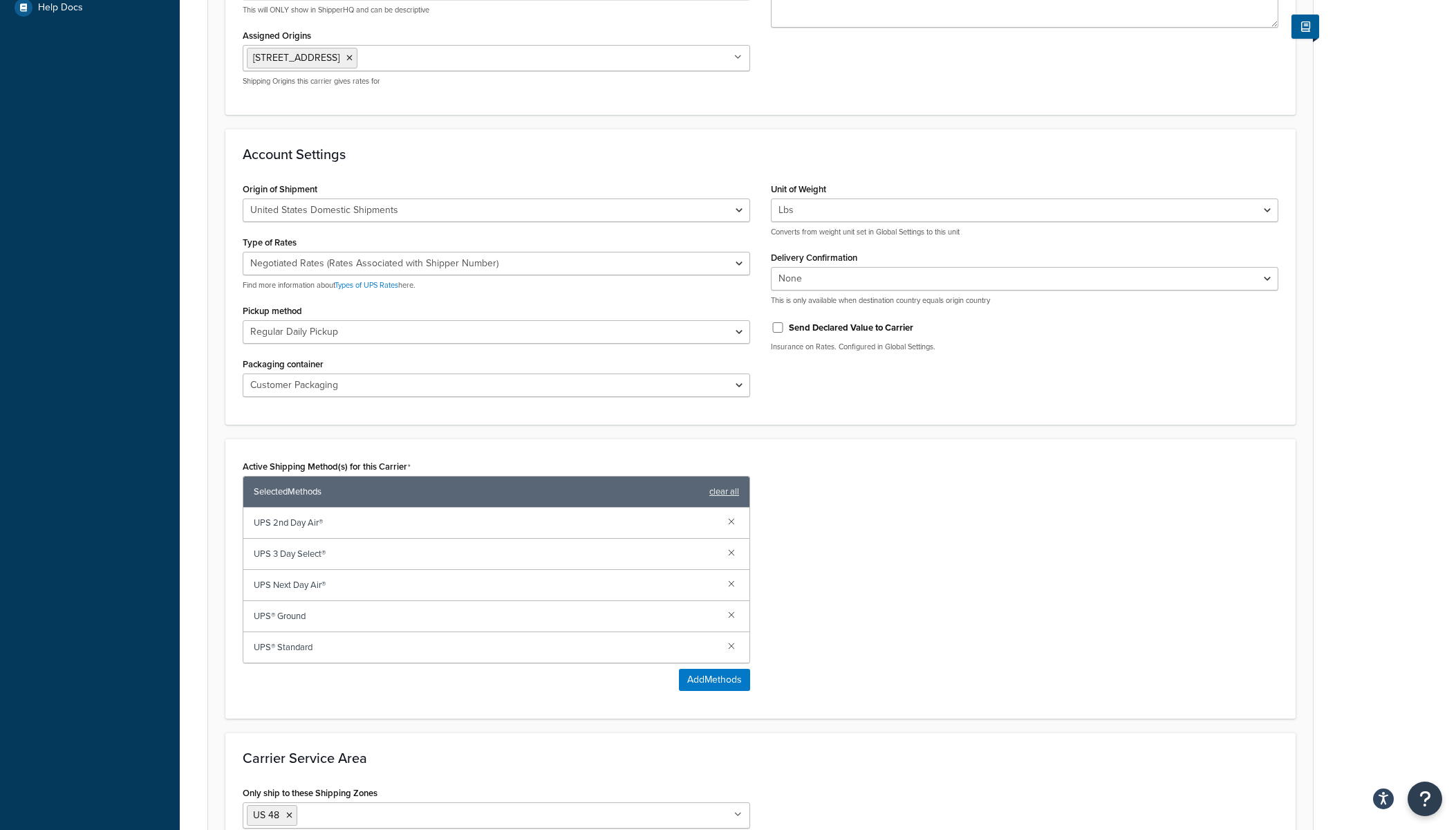
scroll to position [418, 0]
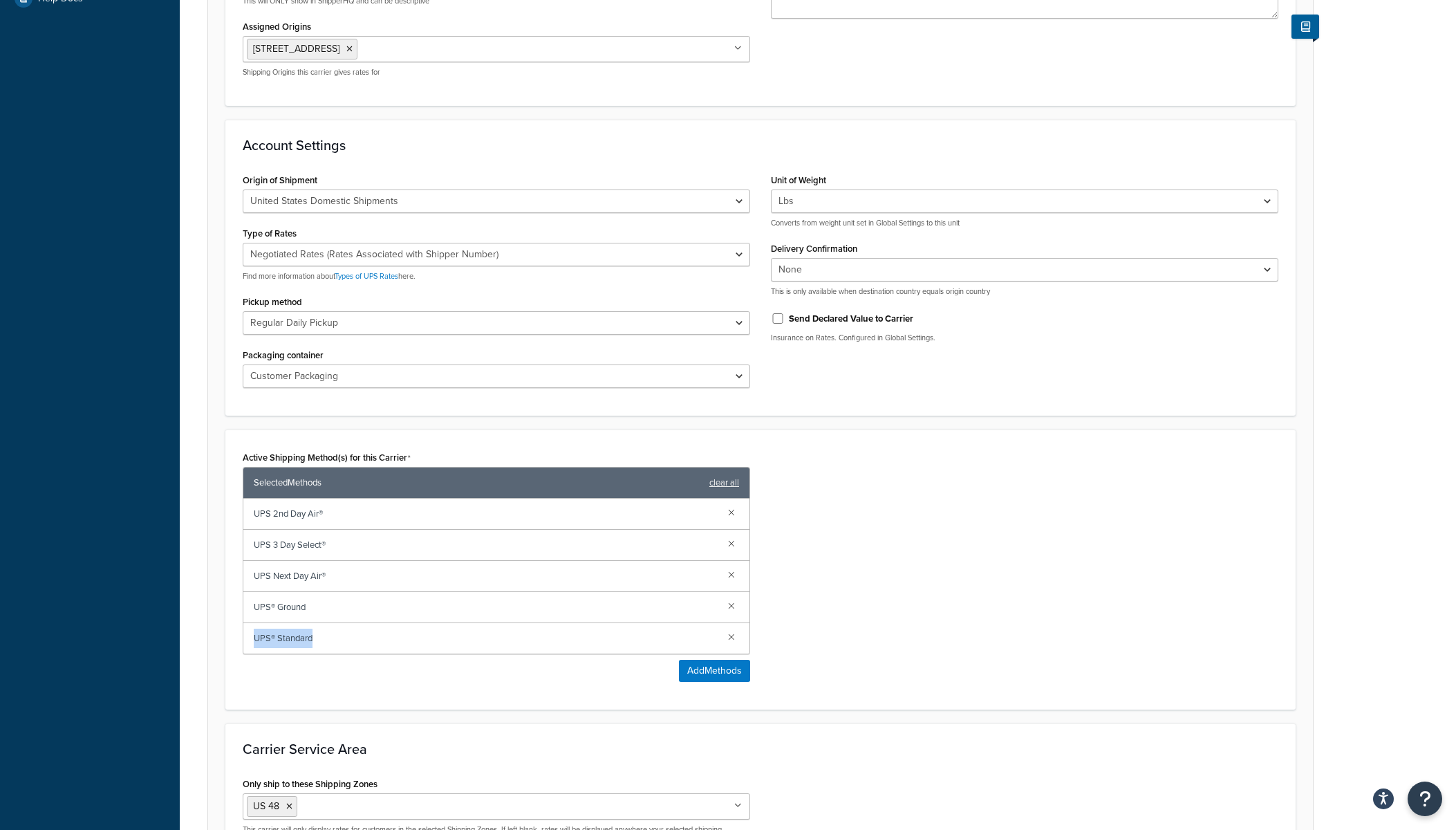
drag, startPoint x: 252, startPoint y: 639, endPoint x: 345, endPoint y: 639, distance: 93.0
click at [345, 639] on div "UPS® Standard" at bounding box center [496, 639] width 506 height 30
copy span "UPS® Standard"
click at [725, 660] on button "Add Methods" at bounding box center [714, 670] width 71 height 22
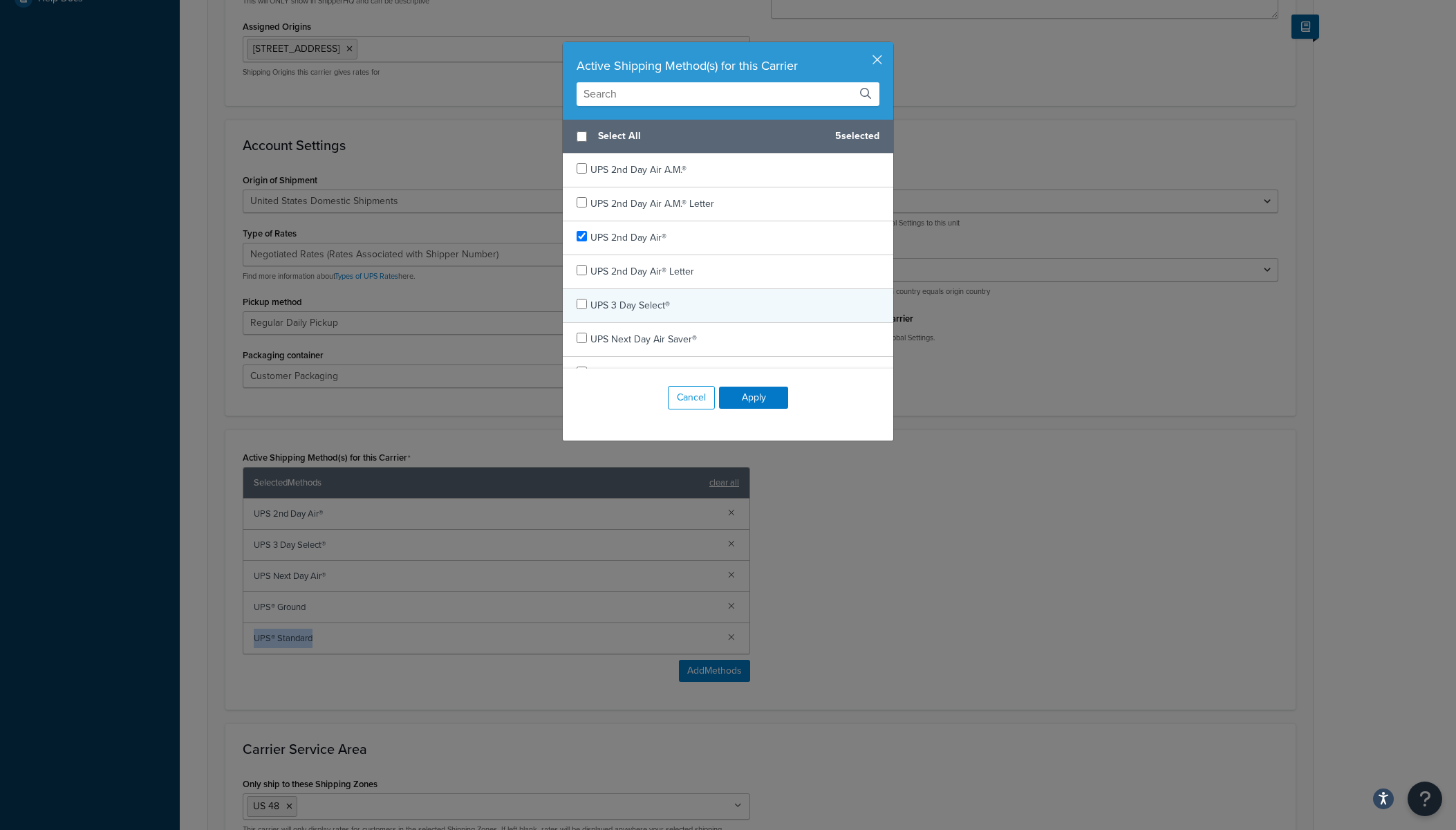
checkbox input "false"
click at [691, 402] on button "Cancel" at bounding box center [691, 397] width 47 height 24
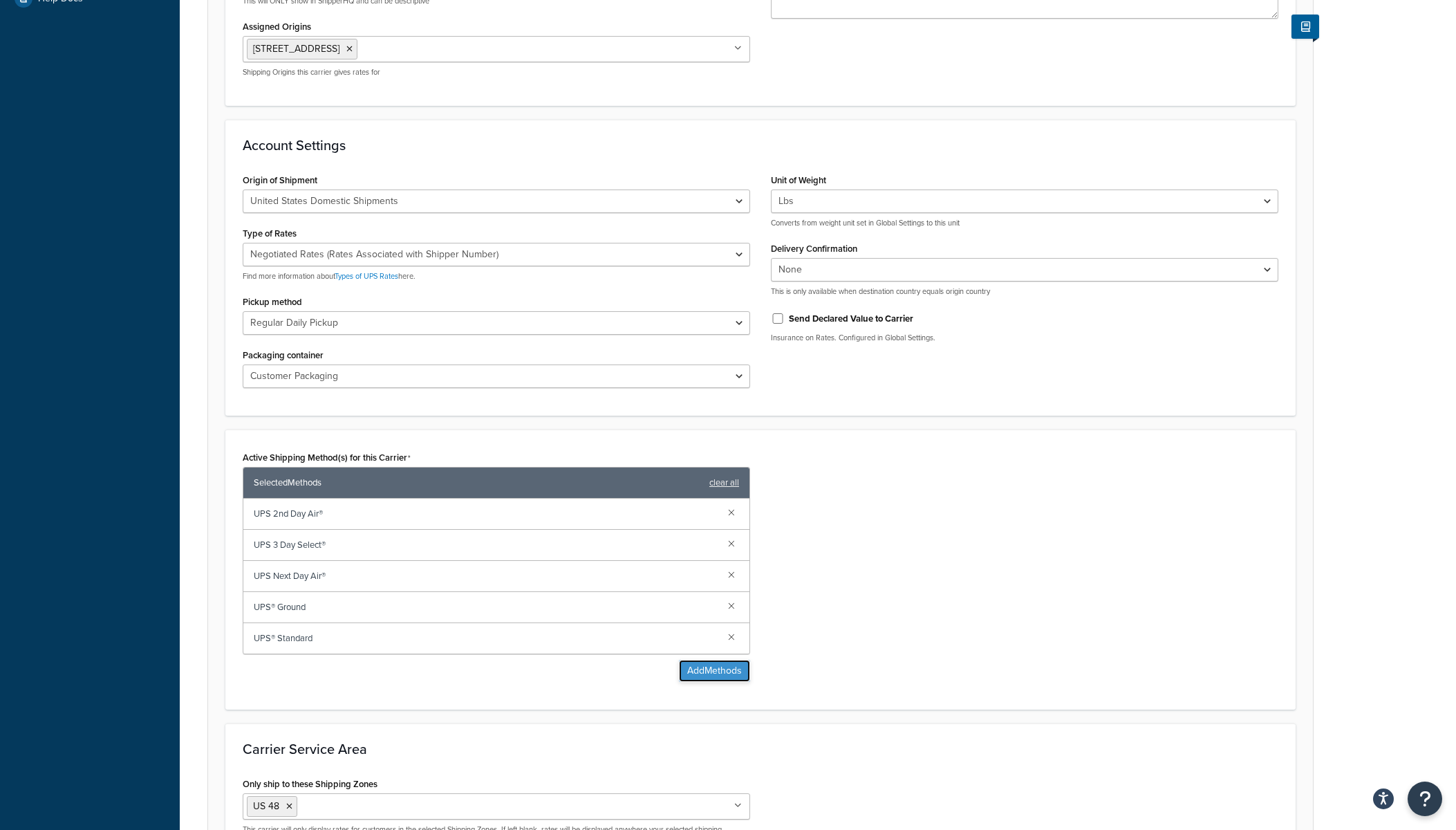
click at [695, 667] on button "Add Methods" at bounding box center [714, 670] width 71 height 22
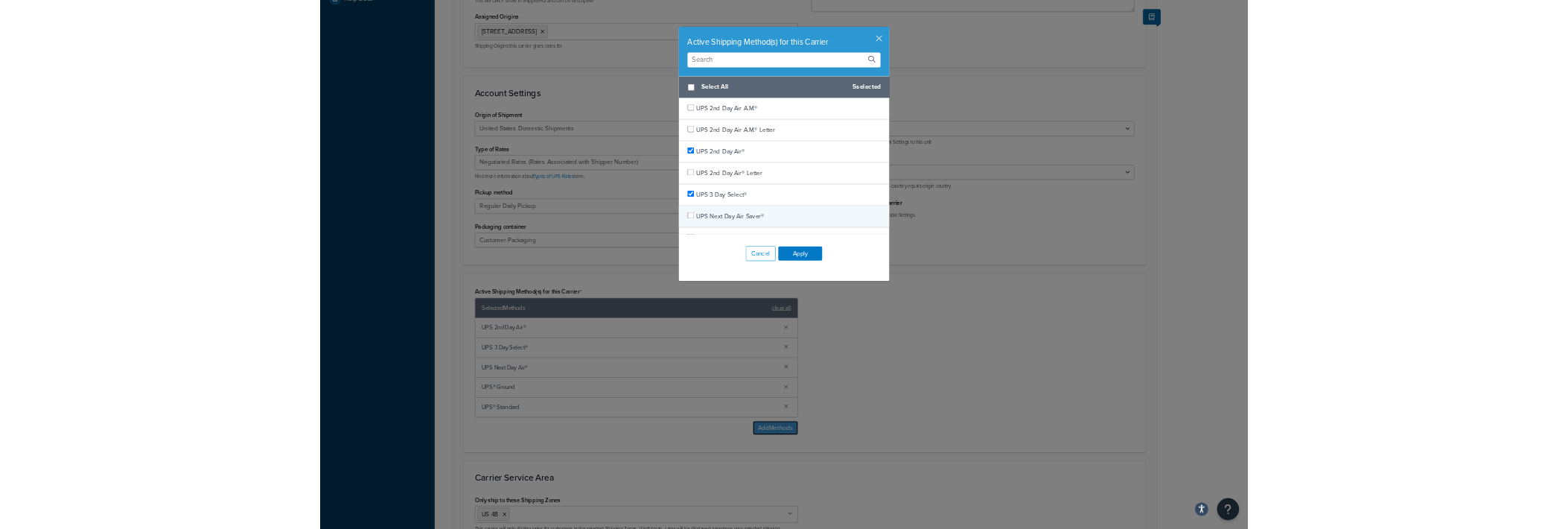
scroll to position [863, 0]
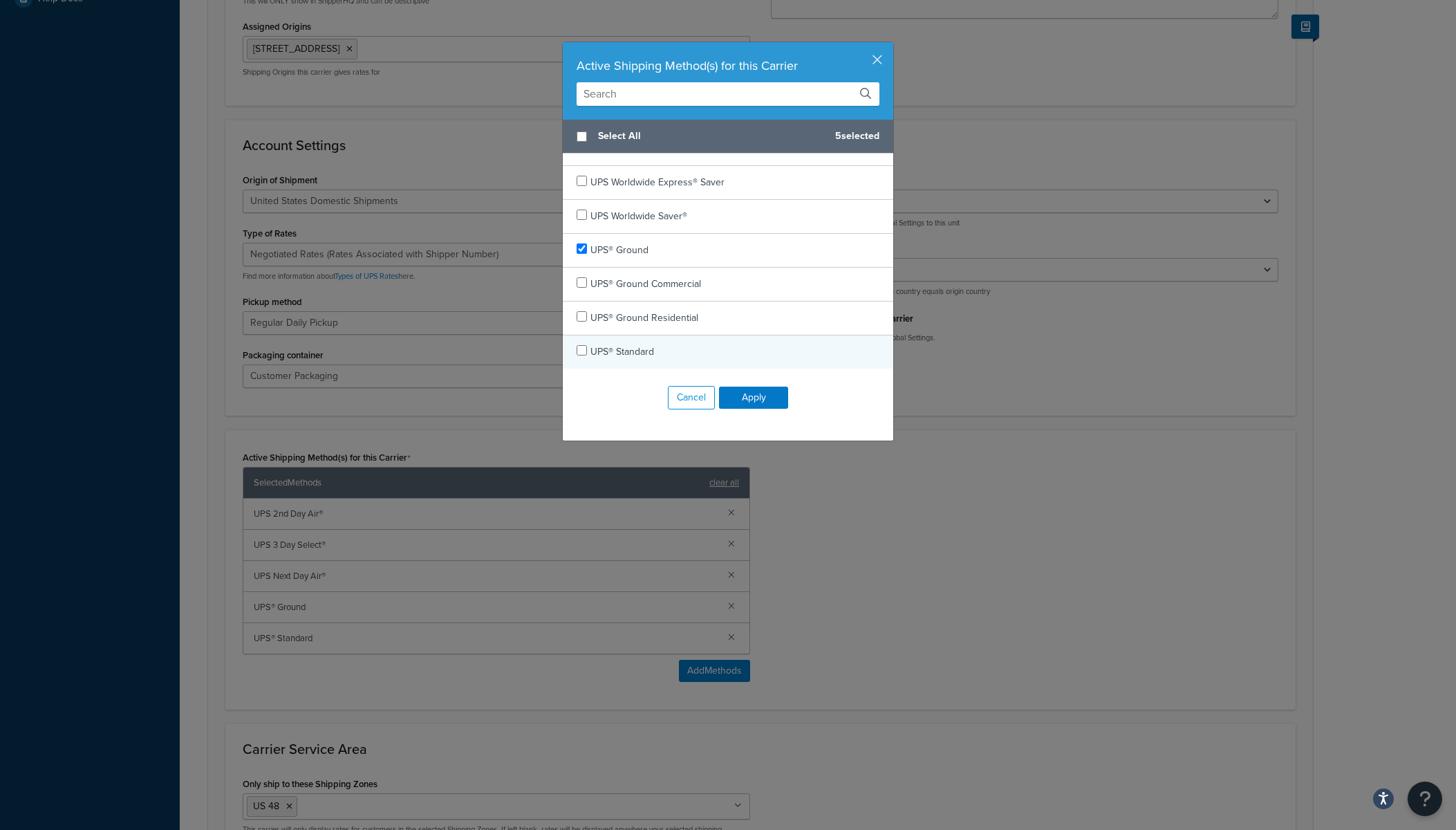
checkbox input "false"
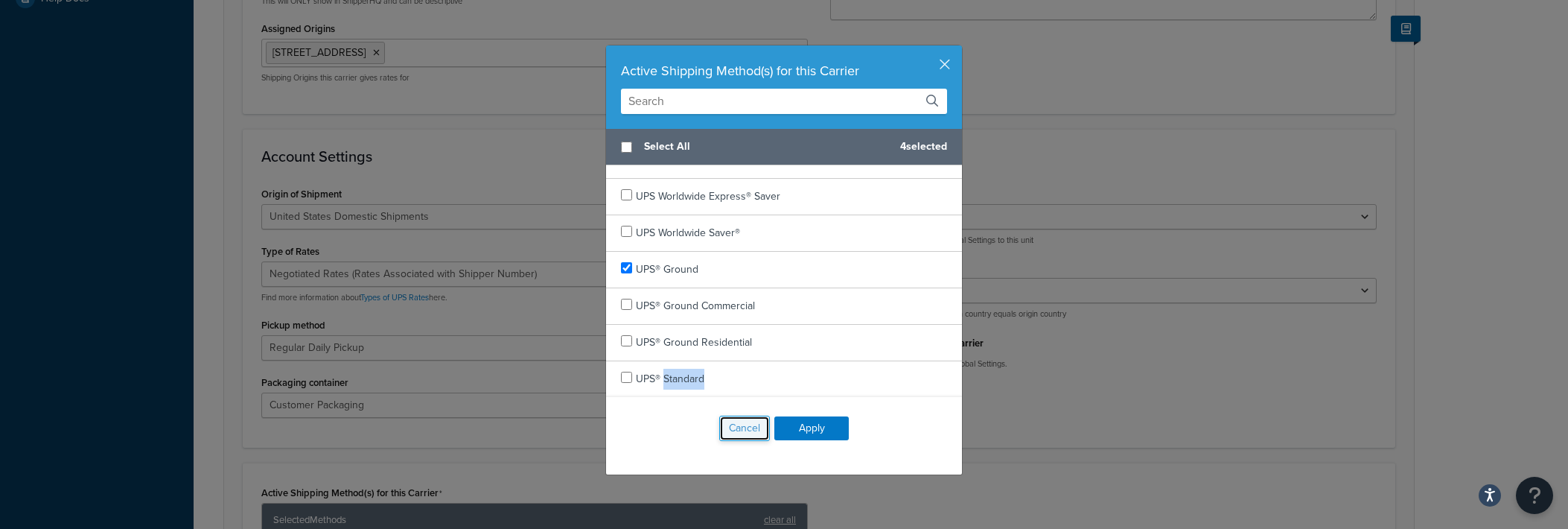
click at [759, 425] on button "Cancel" at bounding box center [744, 428] width 50 height 26
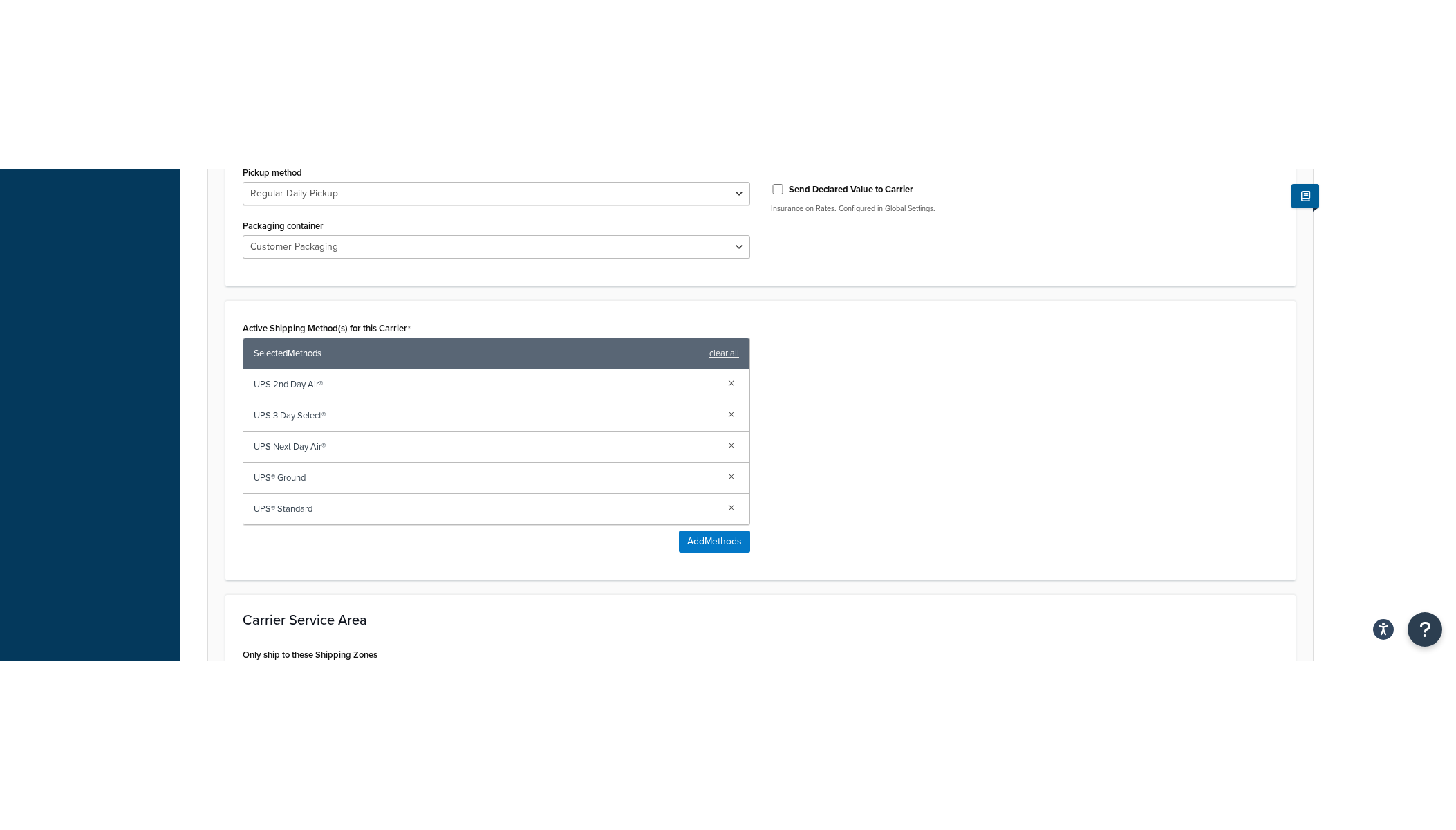
scroll to position [588, 0]
